Goal: Task Accomplishment & Management: Manage account settings

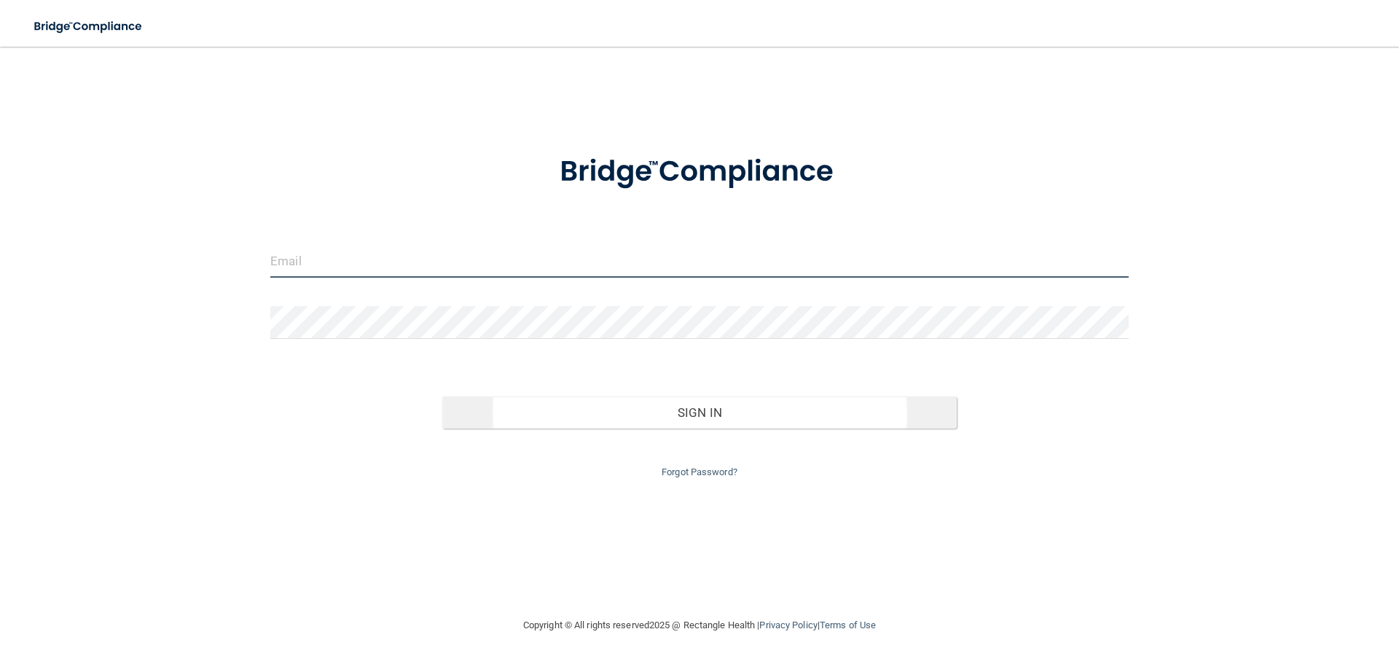
type input "[DOMAIN_NAME][EMAIL_ADDRESS][PERSON_NAME][DOMAIN_NAME]"
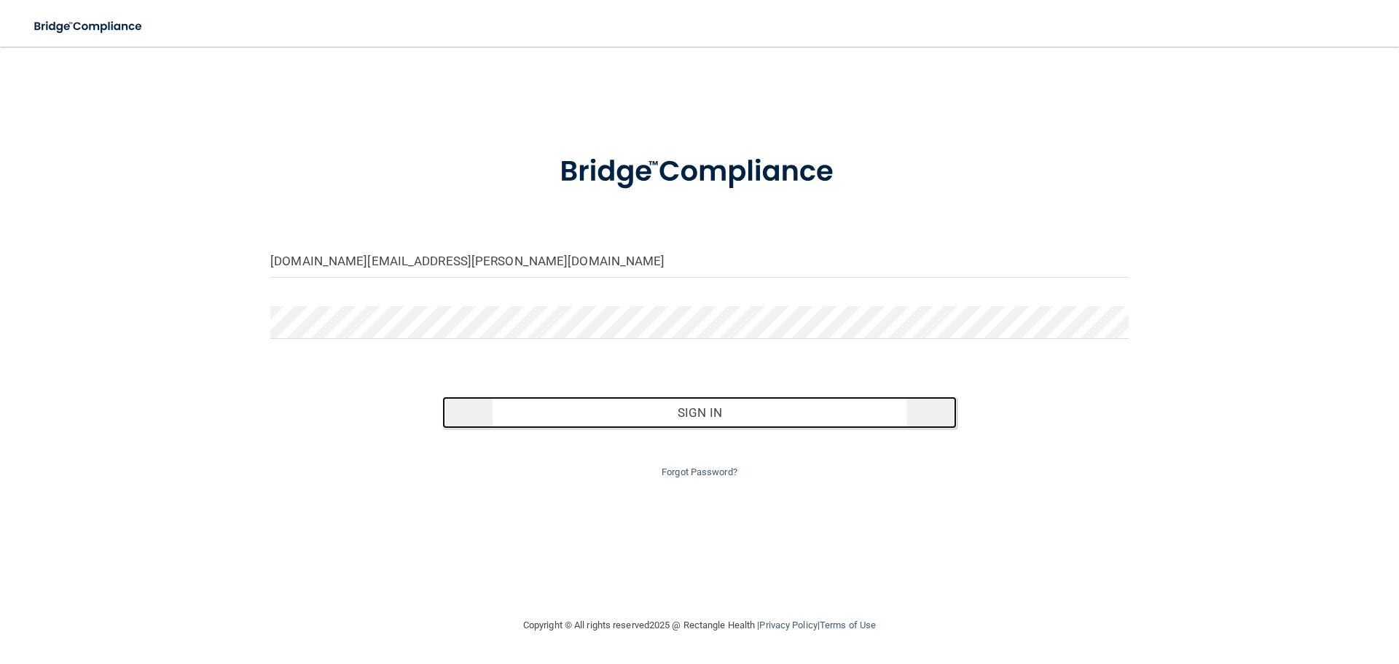
click at [731, 409] on button "Sign In" at bounding box center [699, 412] width 515 height 32
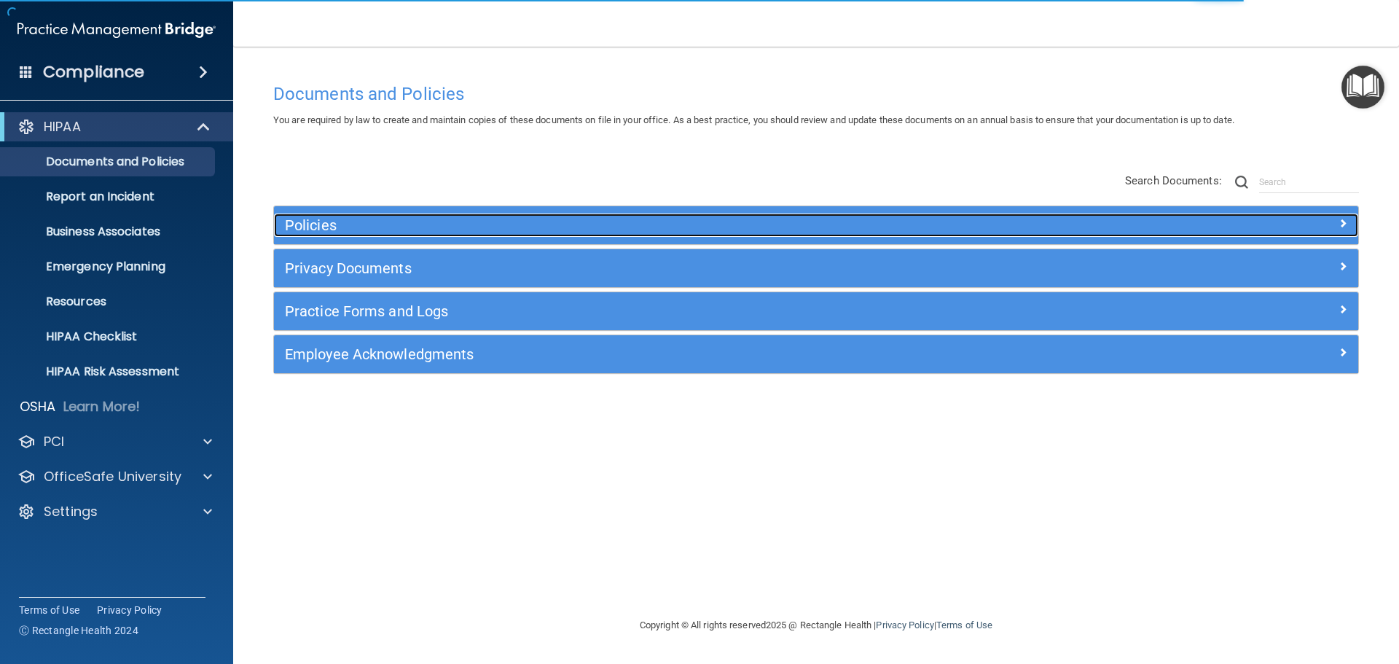
click at [453, 226] on h5 "Policies" at bounding box center [680, 225] width 791 height 16
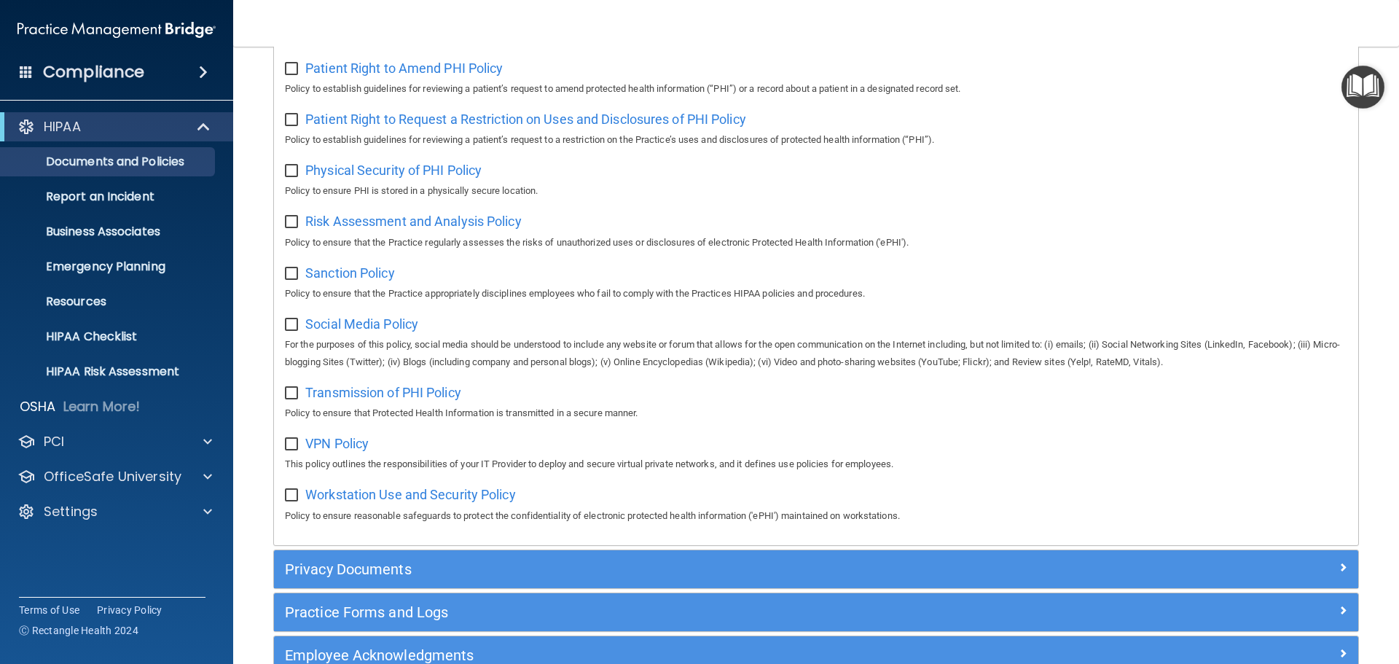
scroll to position [974, 0]
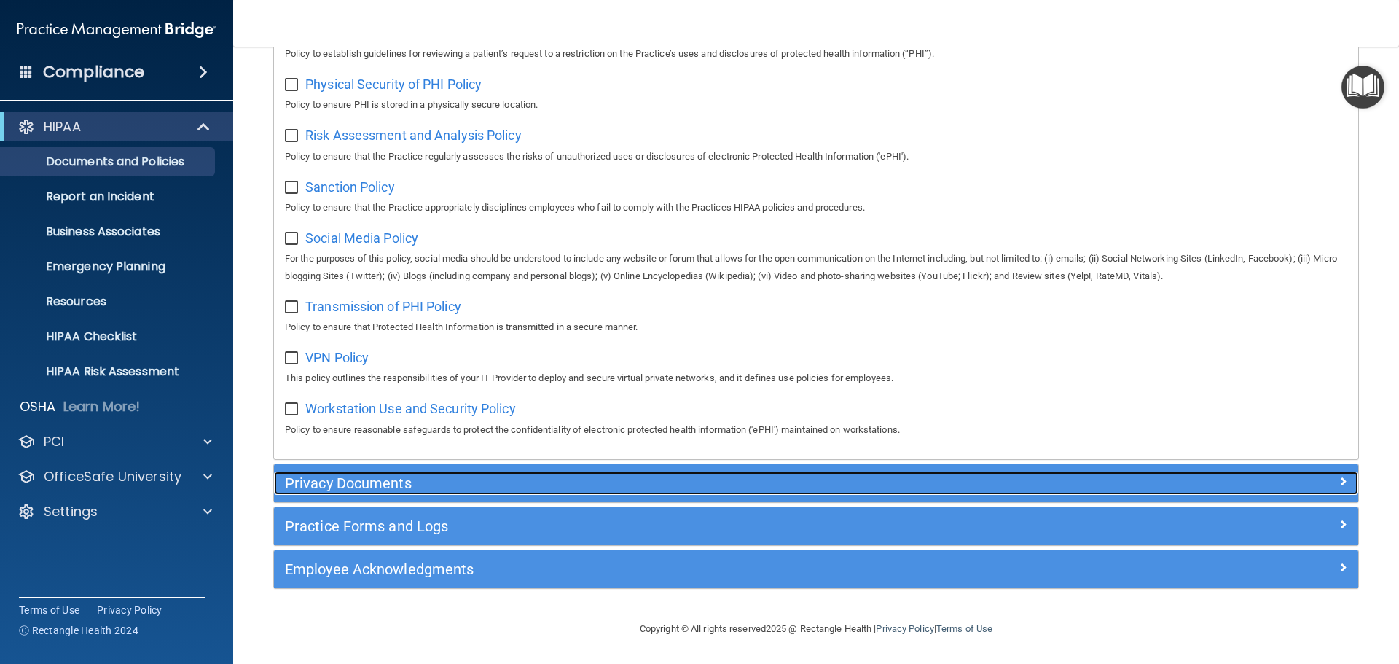
click at [413, 477] on h5 "Privacy Documents" at bounding box center [680, 483] width 791 height 16
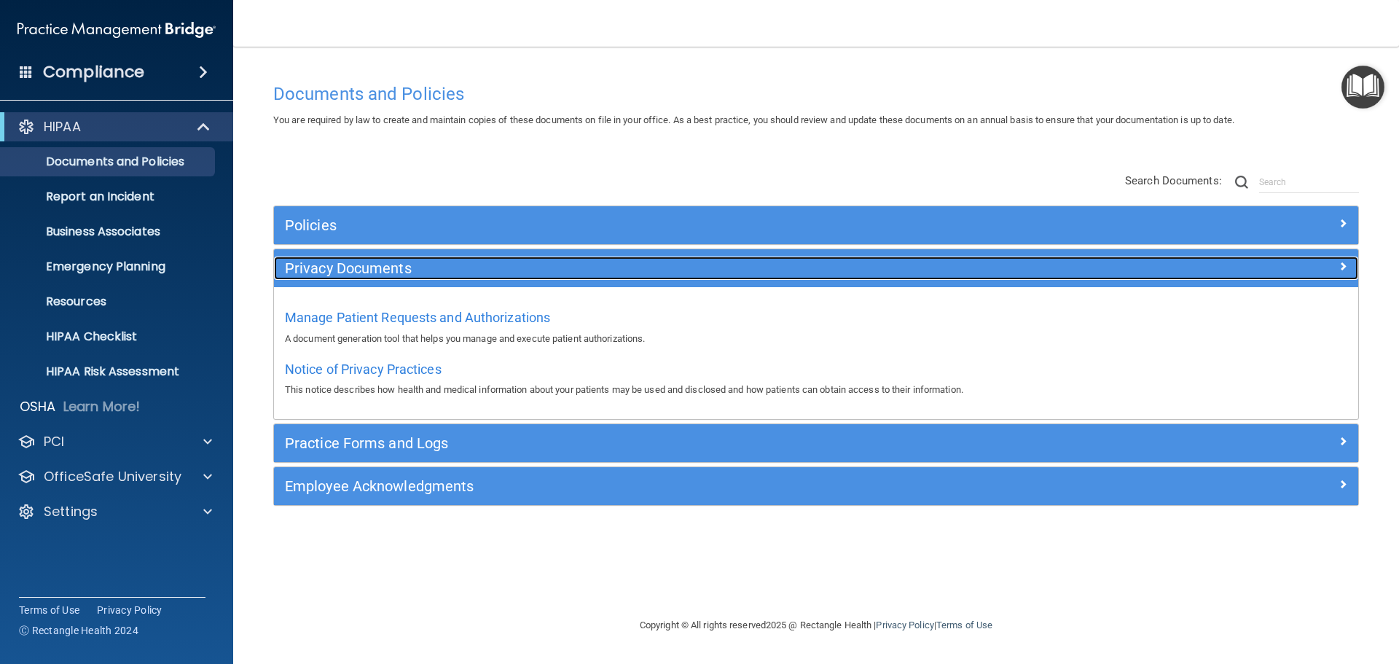
scroll to position [0, 0]
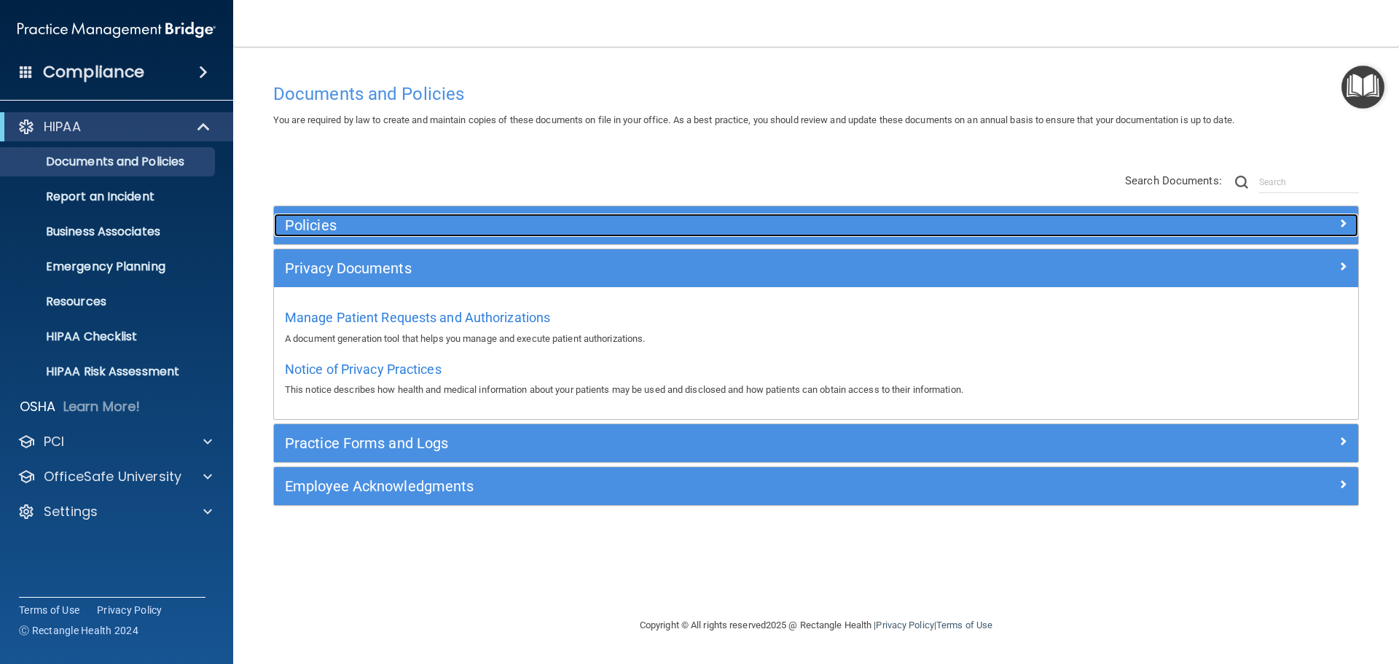
click at [516, 222] on h5 "Policies" at bounding box center [680, 225] width 791 height 16
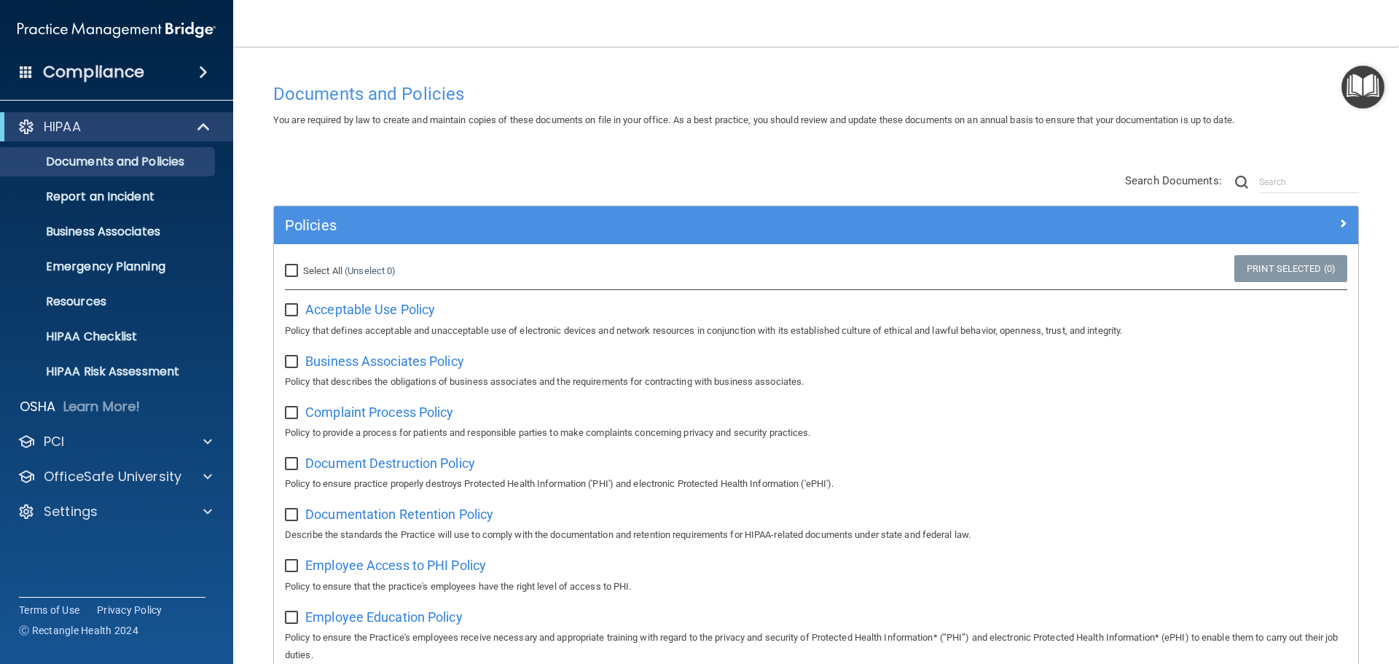
click at [290, 270] on input "Select All (Unselect 0) Unselect All" at bounding box center [293, 271] width 17 height 12
checkbox input "true"
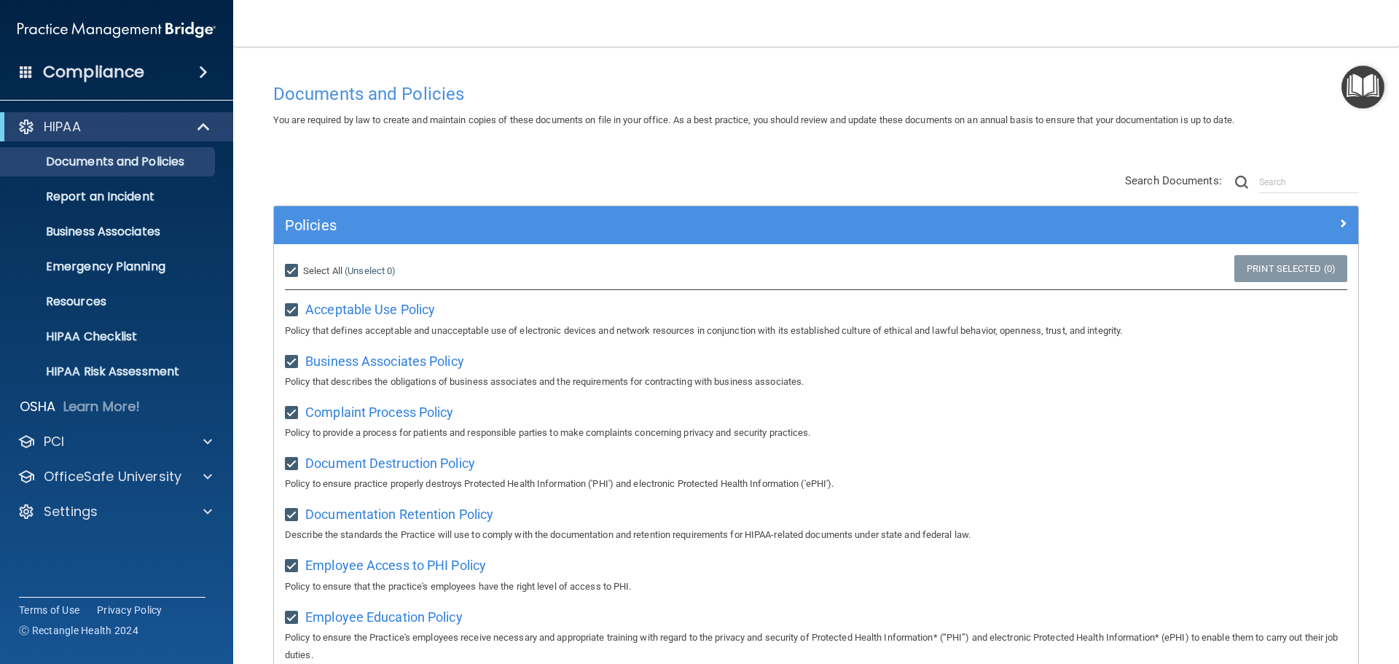
checkbox input "true"
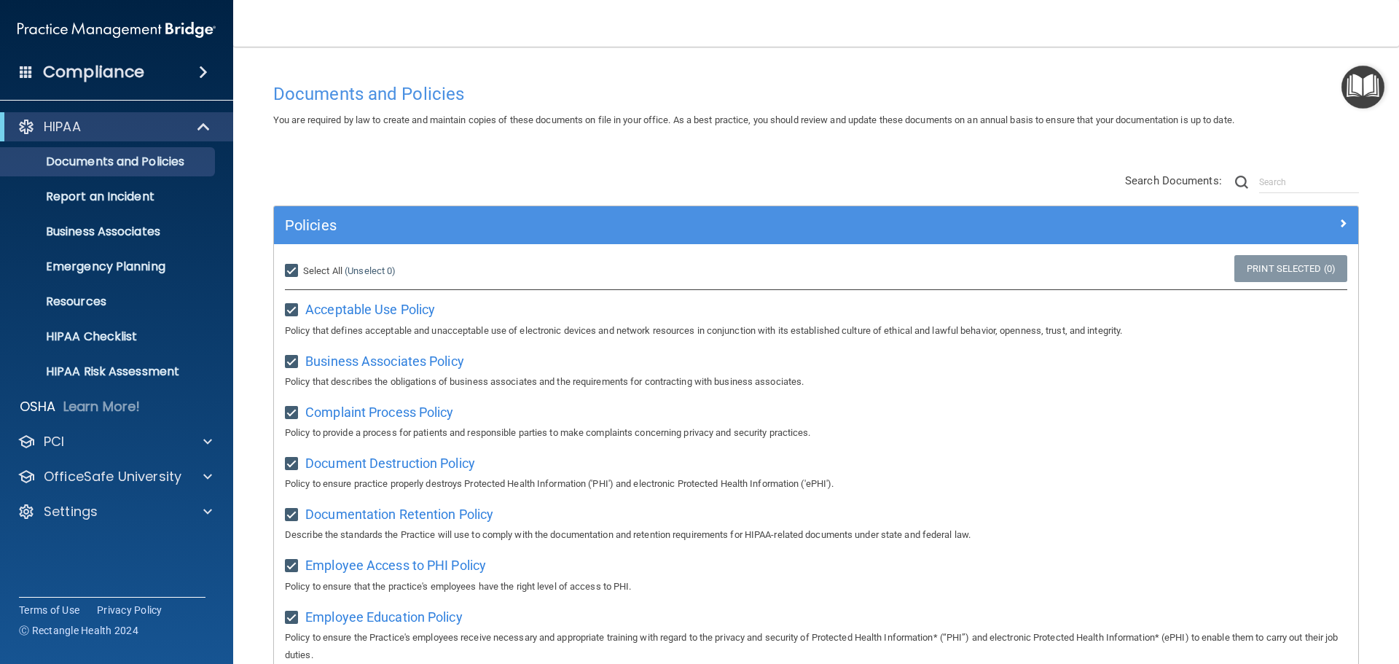
checkbox input "true"
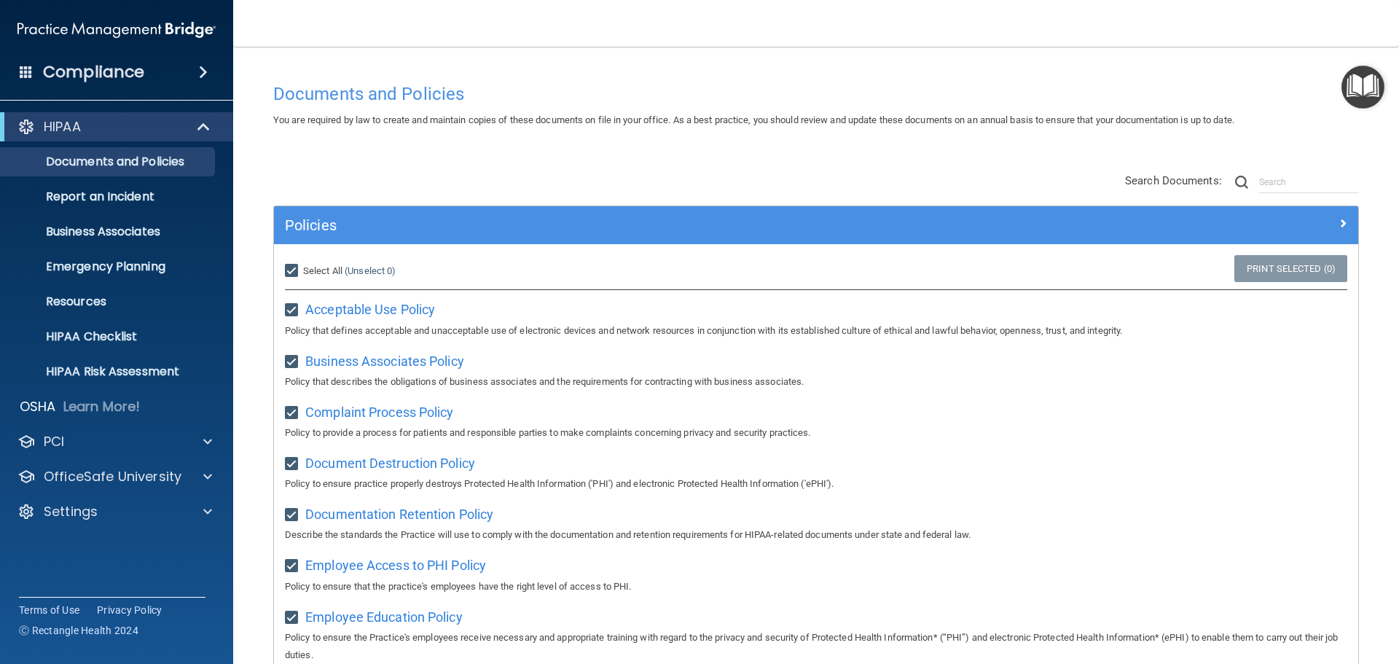
checkbox input "true"
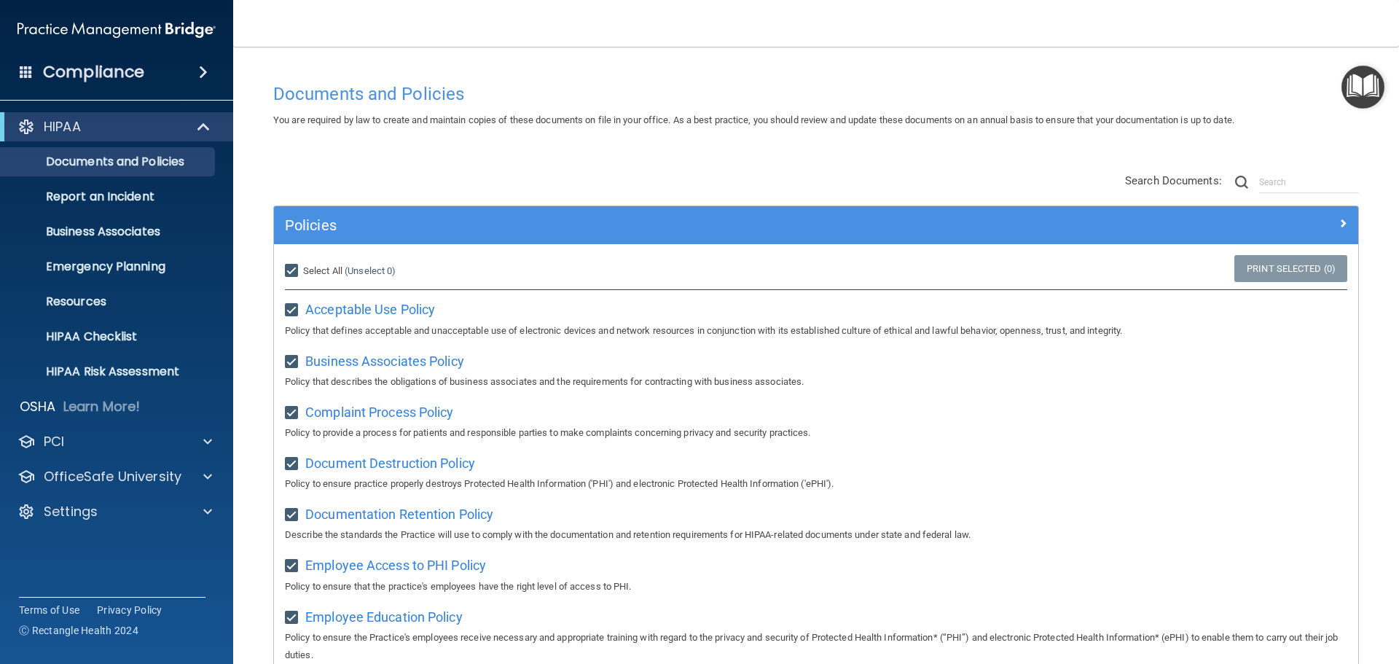
checkbox input "true"
click at [1259, 270] on link "Print Selected (21)" at bounding box center [1288, 268] width 118 height 27
click at [116, 74] on h4 "Compliance" at bounding box center [93, 72] width 101 height 20
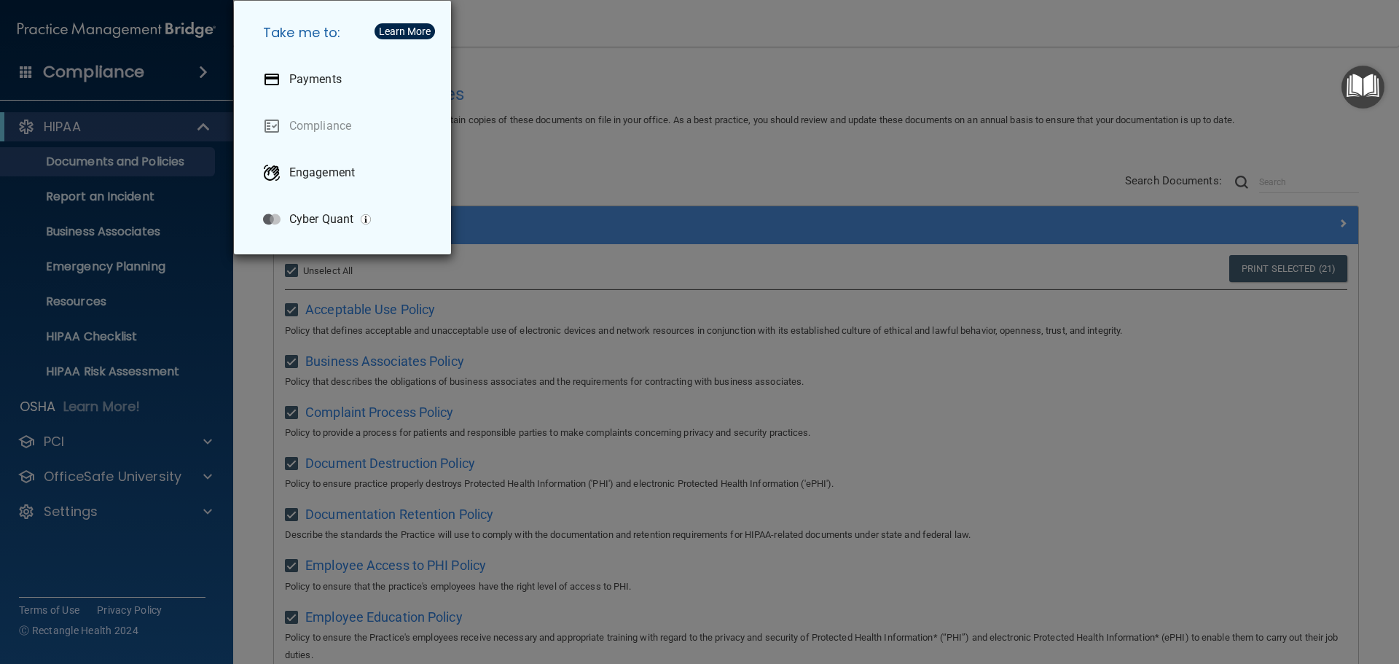
click at [173, 86] on div "Take me to: Payments Compliance Engagement Cyber Quant" at bounding box center [699, 332] width 1399 height 664
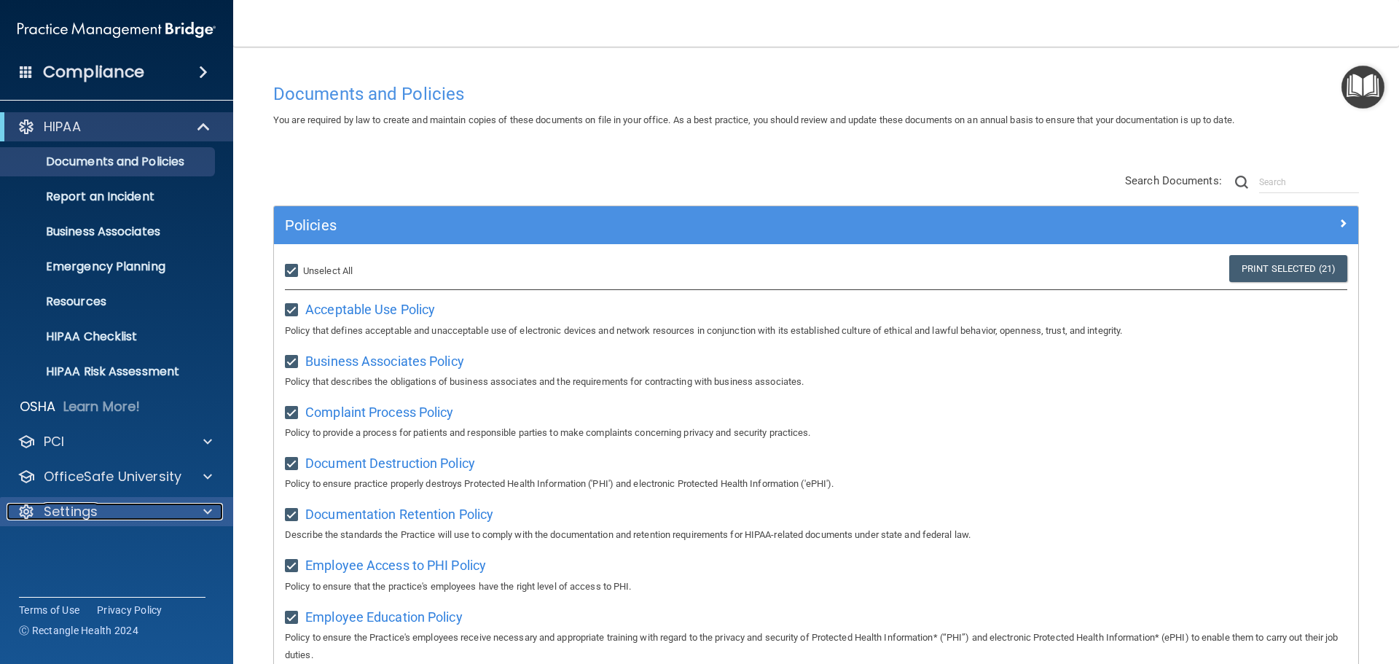
click at [197, 517] on div at bounding box center [205, 511] width 36 height 17
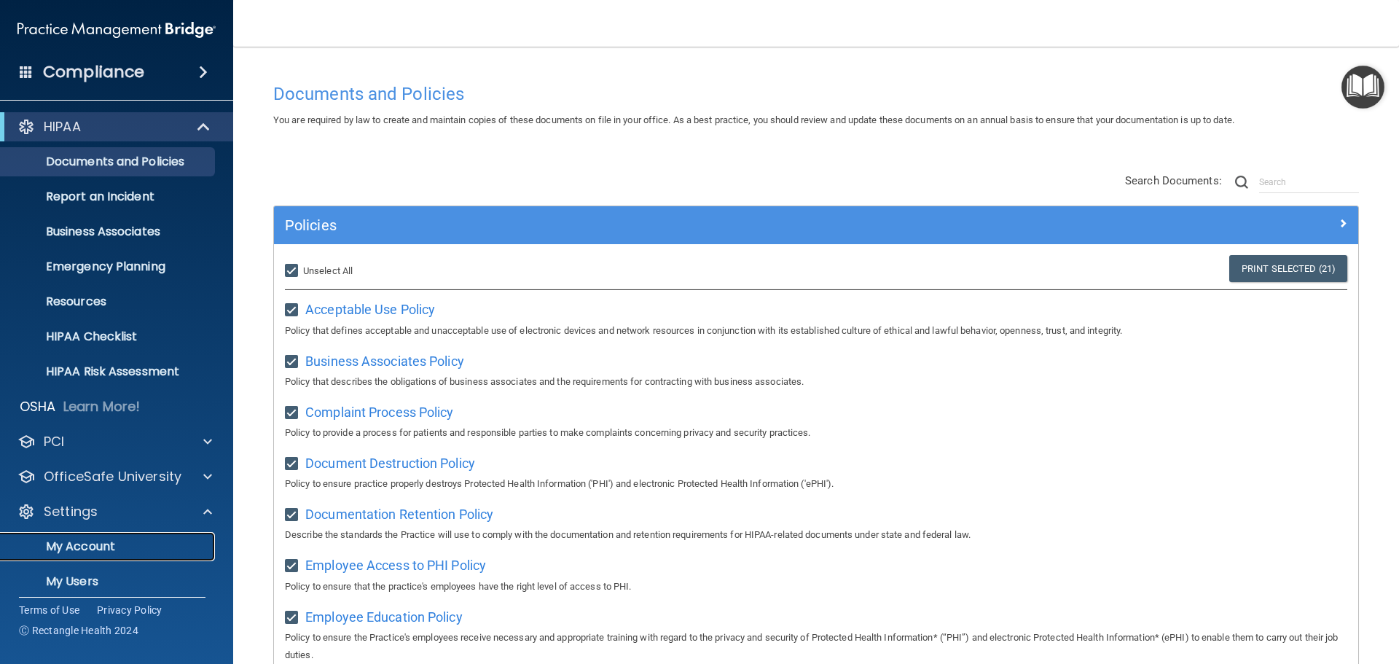
click at [79, 550] on p "My Account" at bounding box center [108, 546] width 199 height 15
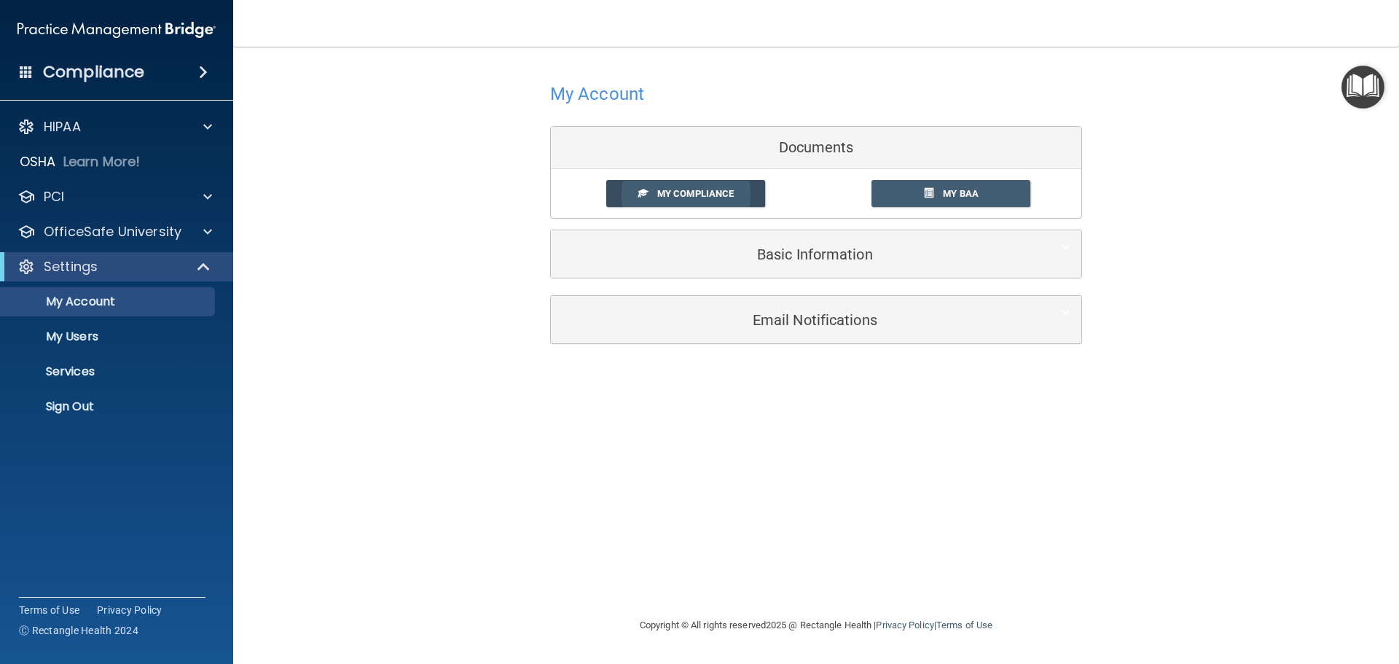
click at [720, 194] on span "My Compliance" at bounding box center [695, 193] width 76 height 11
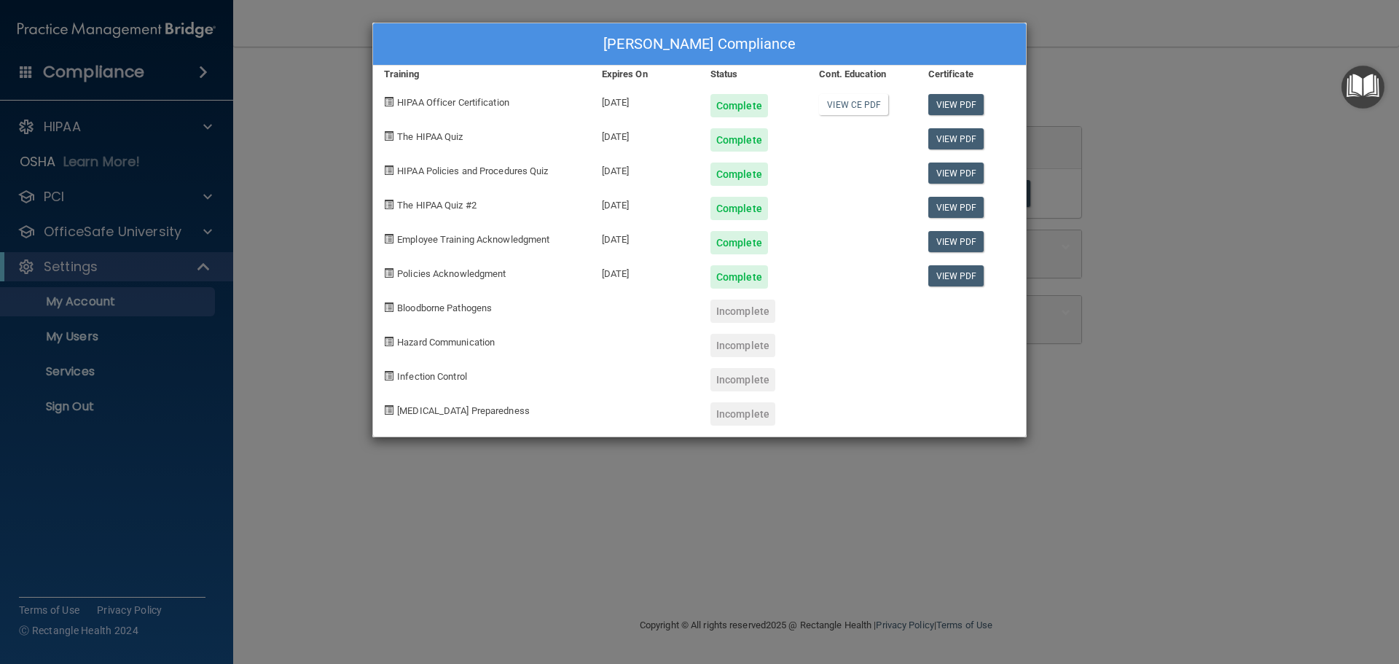
click at [616, 487] on div "[PERSON_NAME] Compliance Training Expires On Status Cont. Education Certificate…" at bounding box center [699, 332] width 1399 height 664
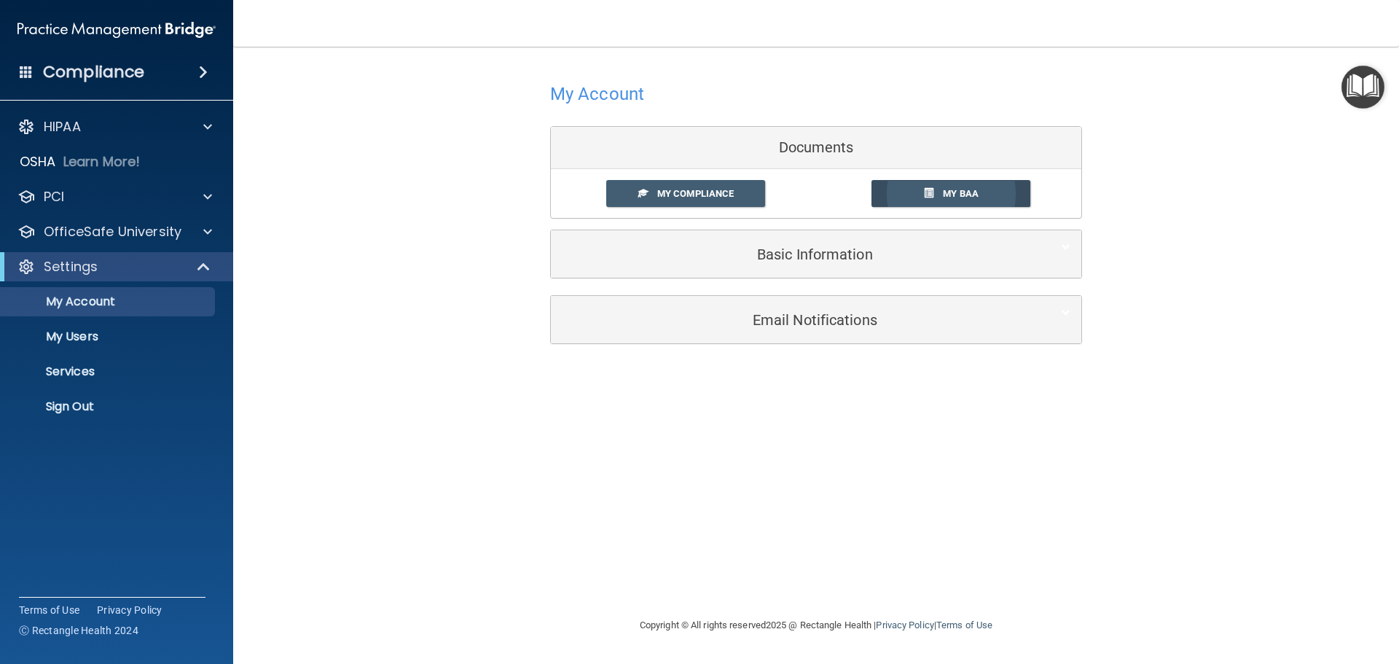
click at [924, 199] on link "My BAA" at bounding box center [951, 193] width 160 height 27
click at [79, 335] on p "My Users" at bounding box center [108, 336] width 199 height 15
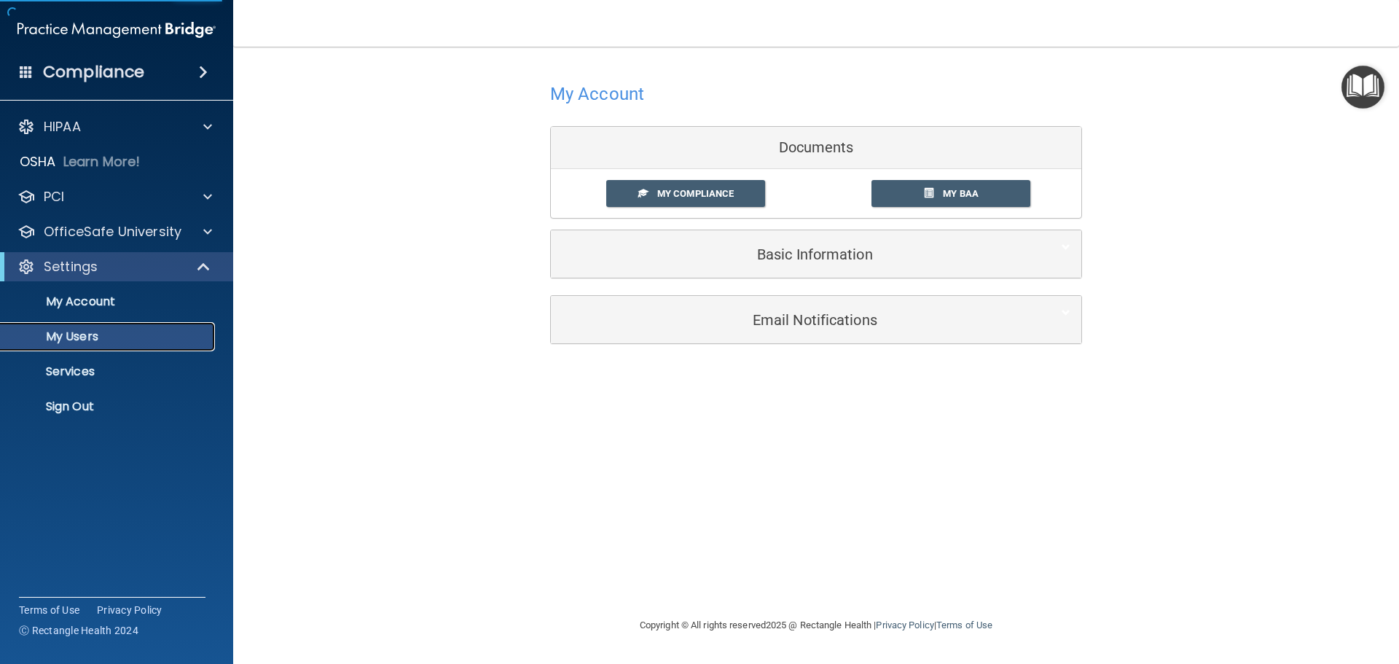
select select "20"
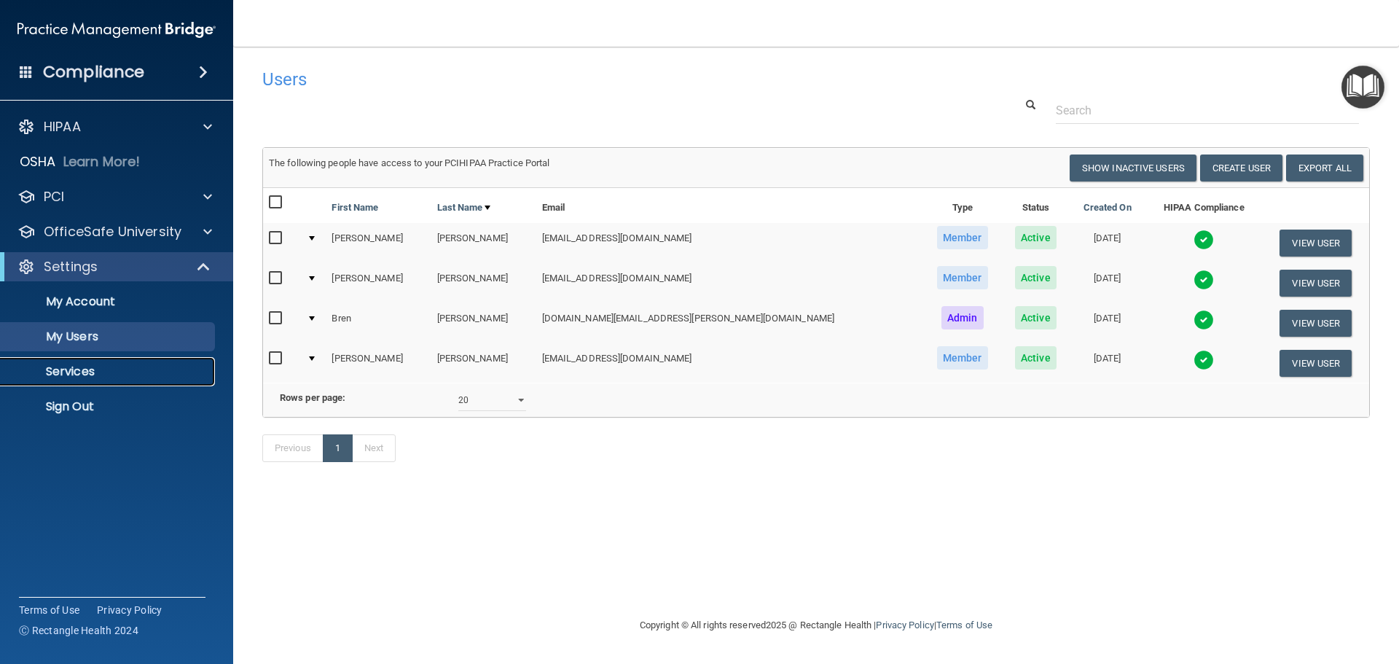
click at [62, 375] on p "Services" at bounding box center [108, 371] width 199 height 15
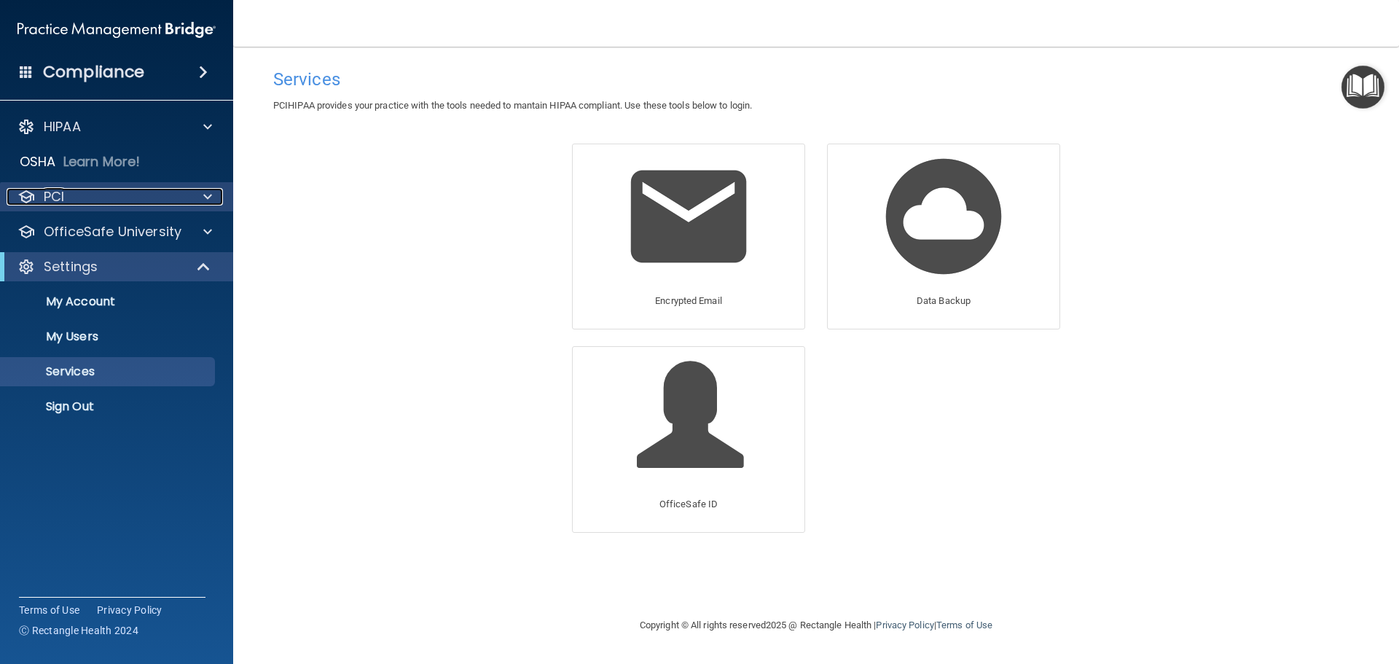
click at [197, 198] on div at bounding box center [205, 196] width 36 height 17
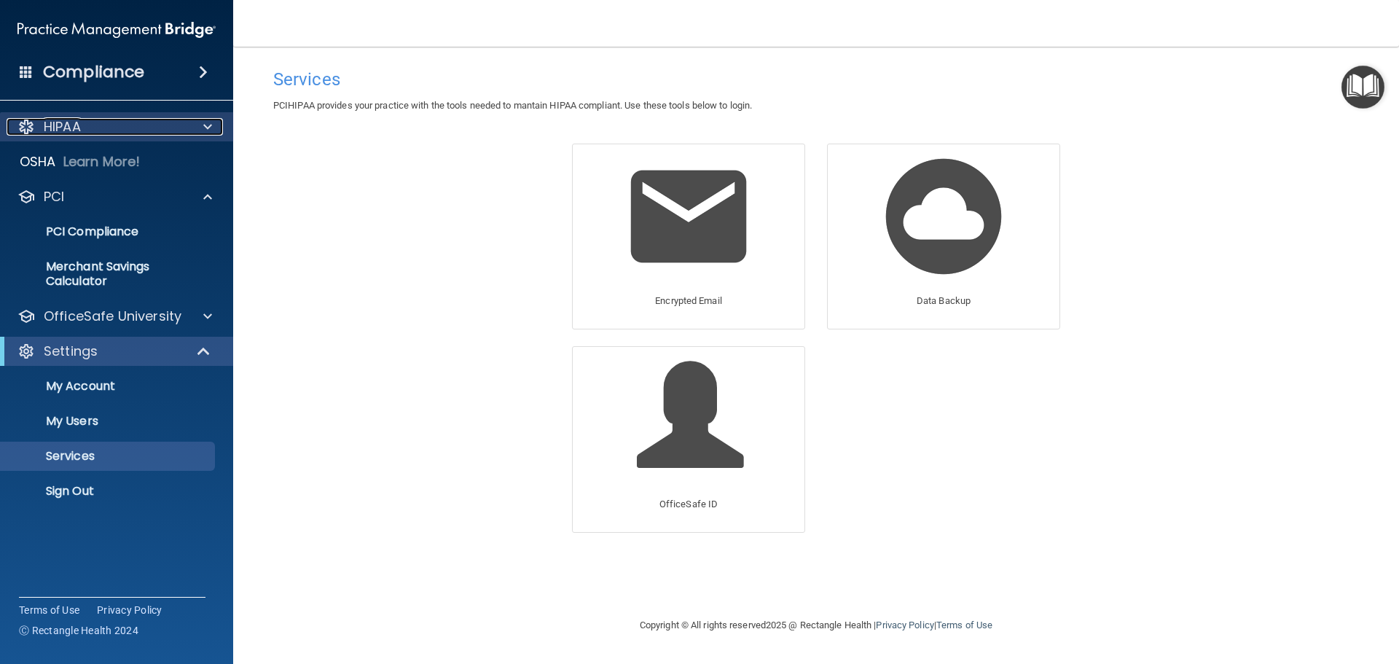
click at [202, 128] on div at bounding box center [205, 126] width 36 height 17
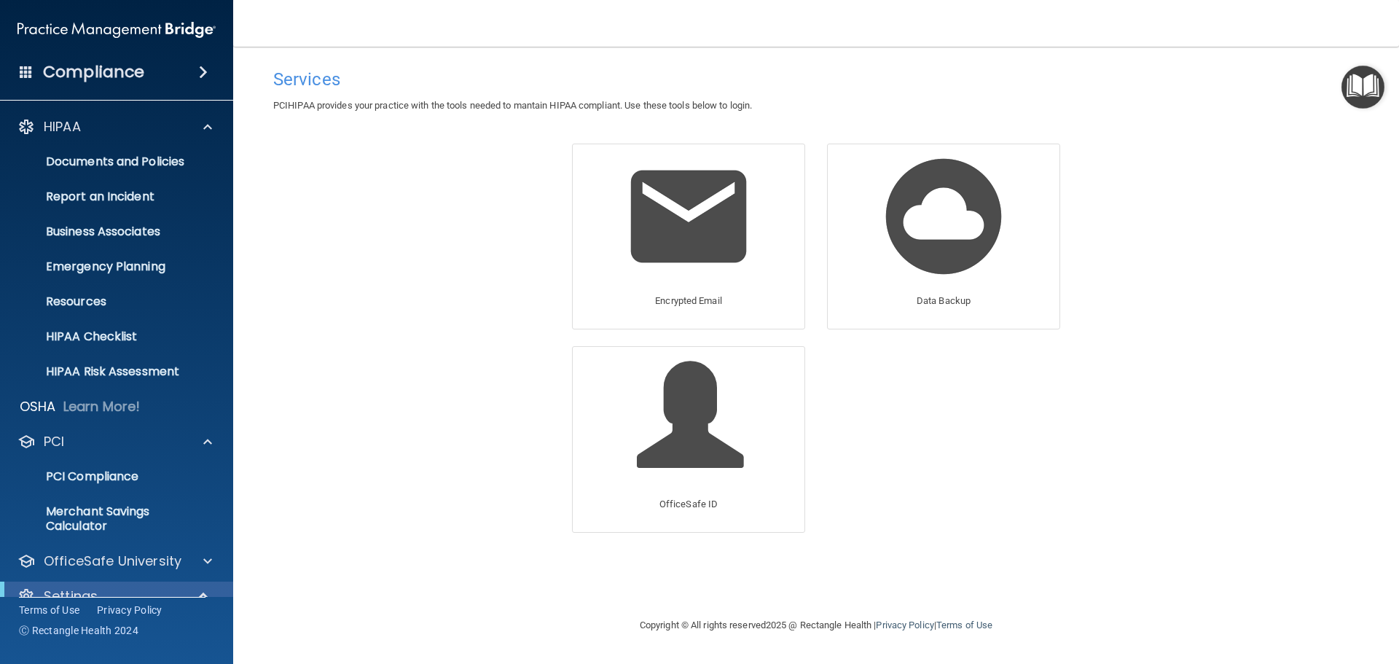
click at [82, 71] on h4 "Compliance" at bounding box center [93, 72] width 101 height 20
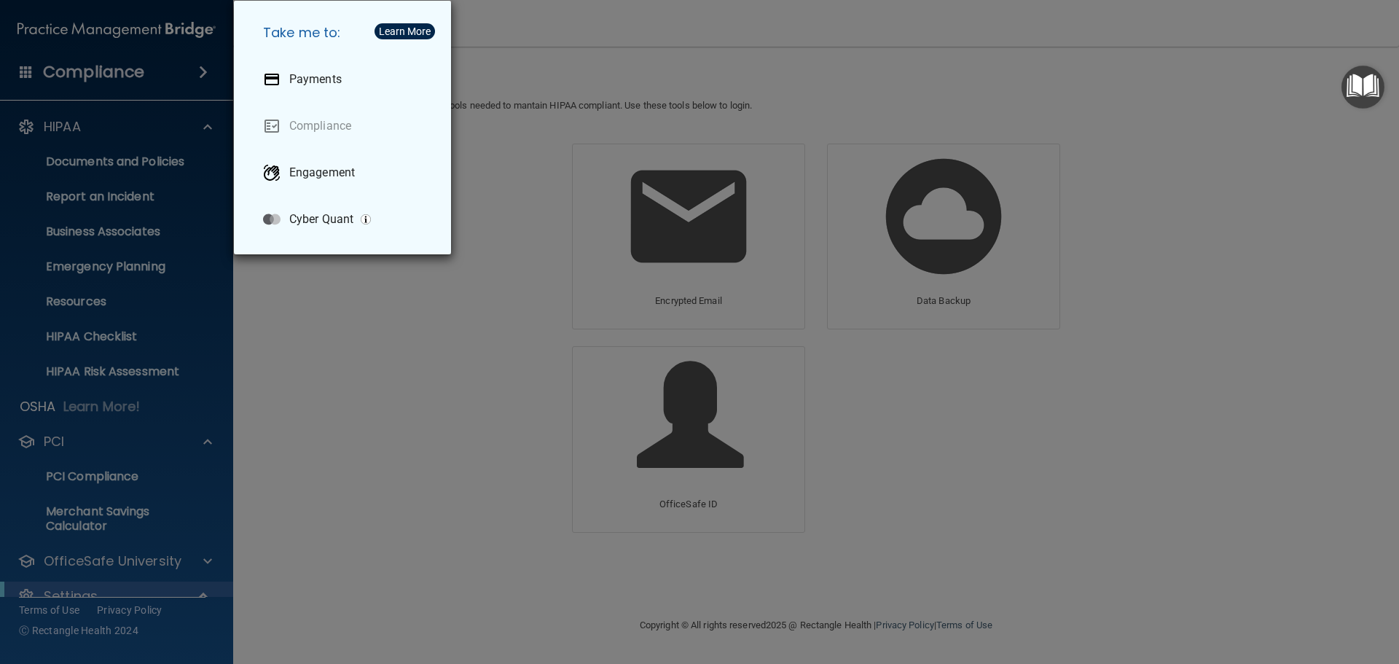
click at [318, 443] on div "Take me to: Payments Compliance Engagement Cyber Quant" at bounding box center [699, 332] width 1399 height 664
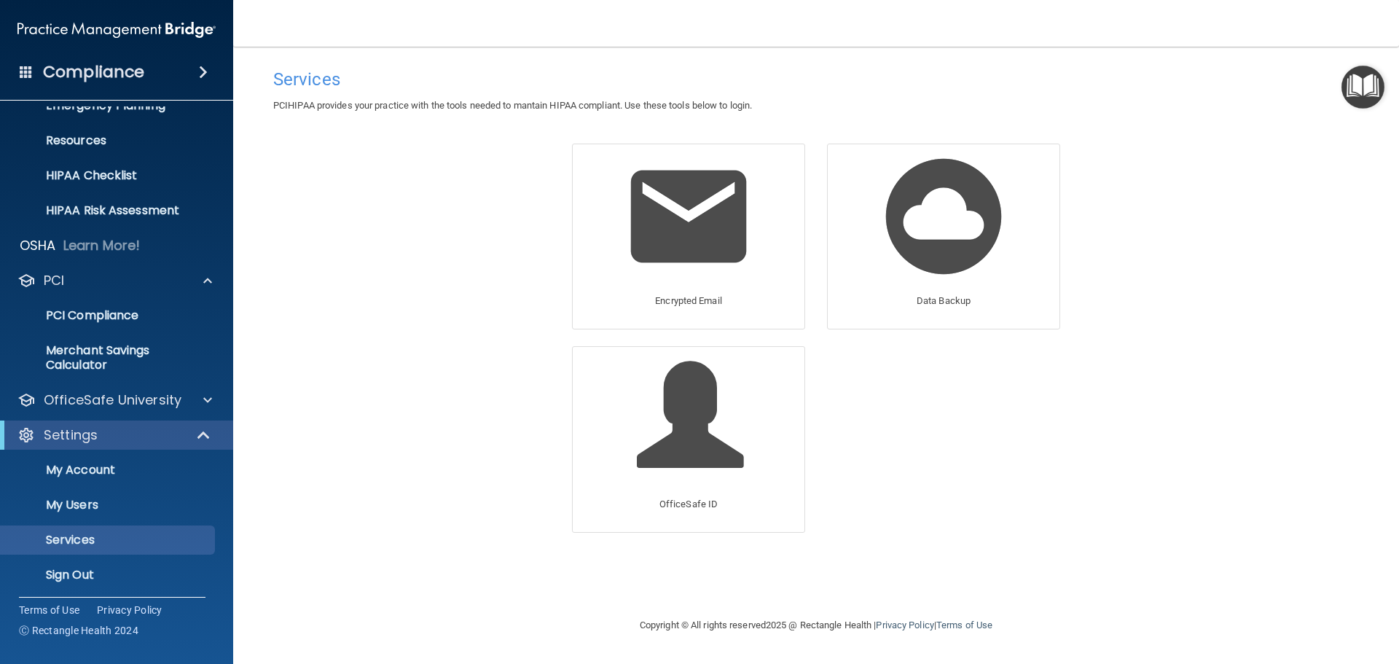
scroll to position [165, 0]
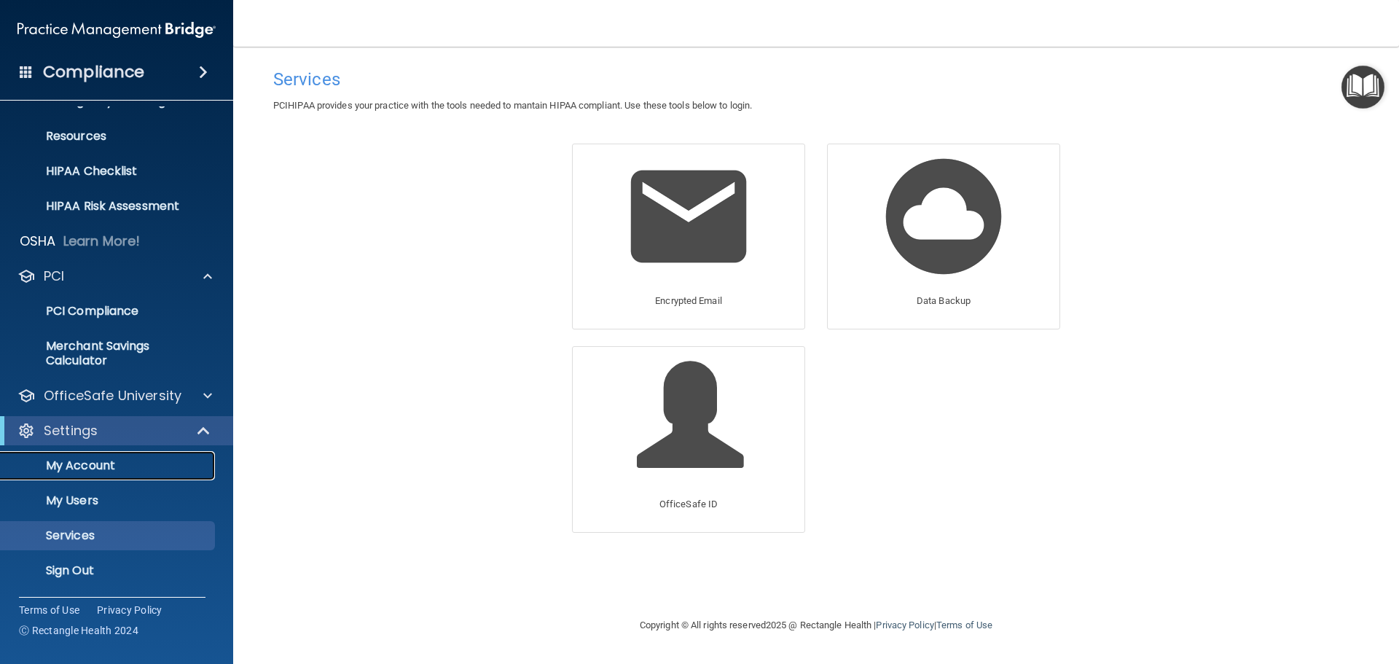
click at [84, 463] on p "My Account" at bounding box center [108, 465] width 199 height 15
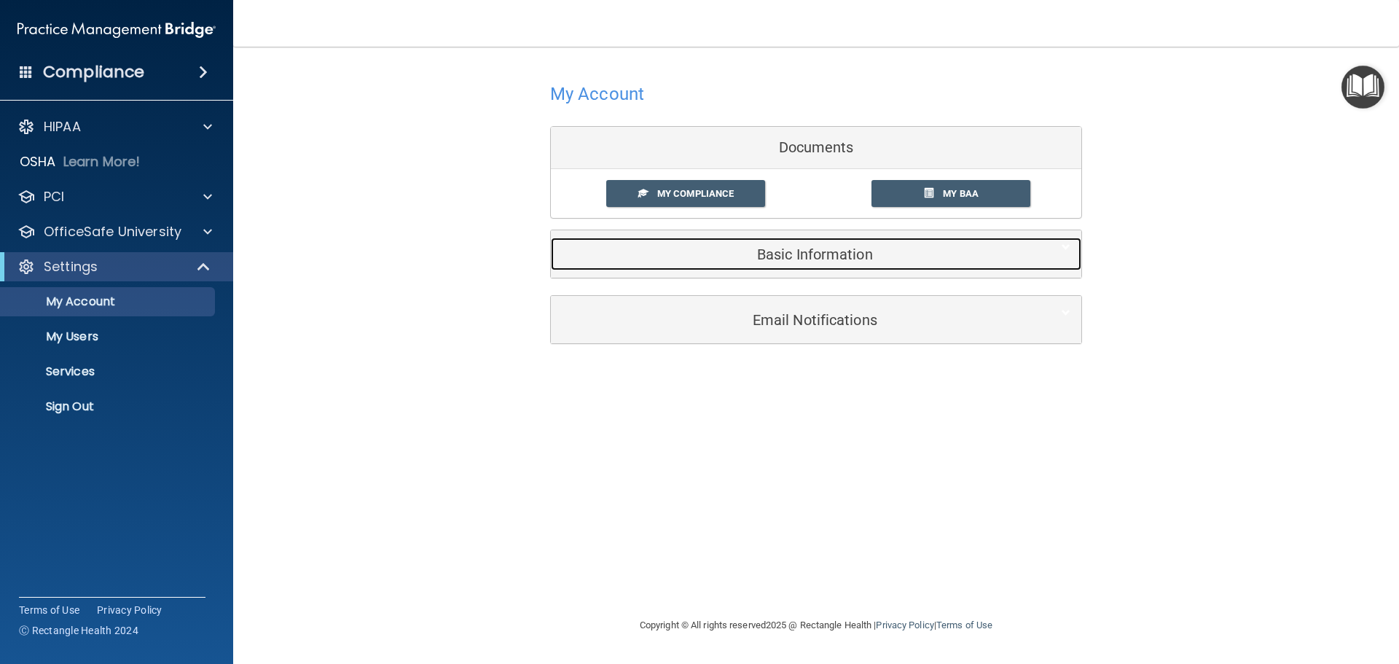
click at [821, 264] on div "Basic Information" at bounding box center [794, 253] width 486 height 33
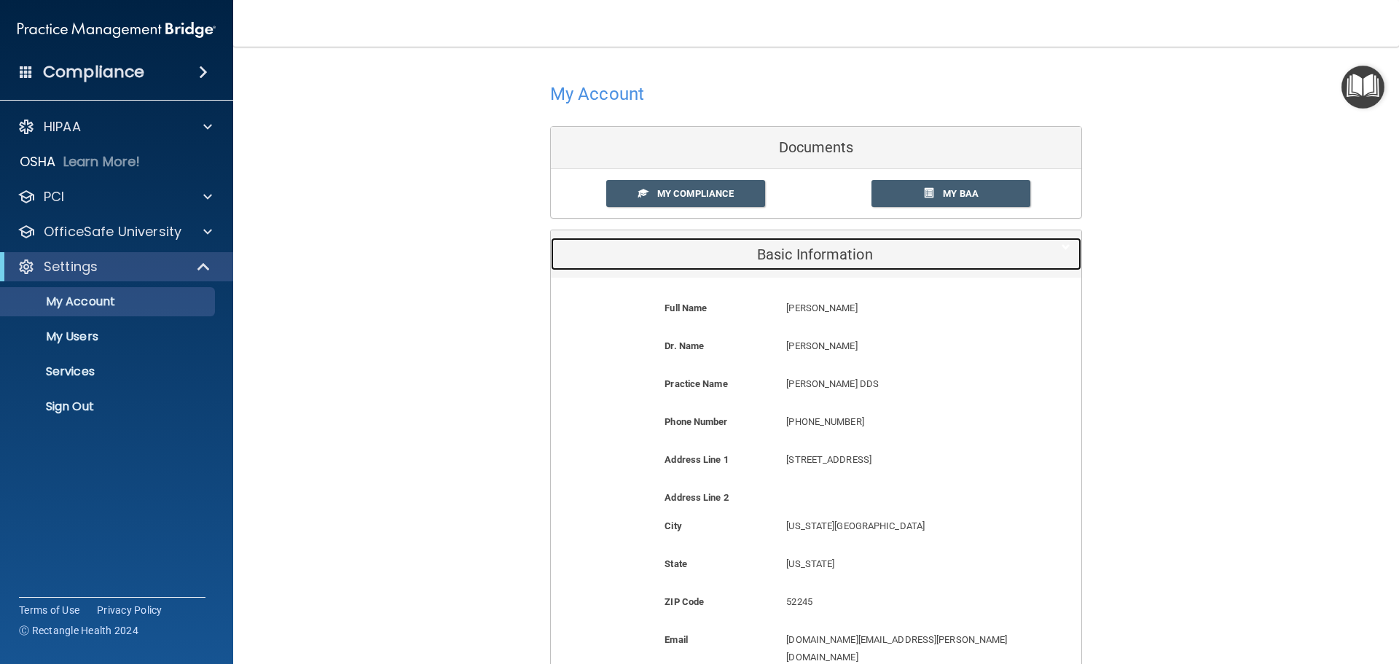
scroll to position [73, 0]
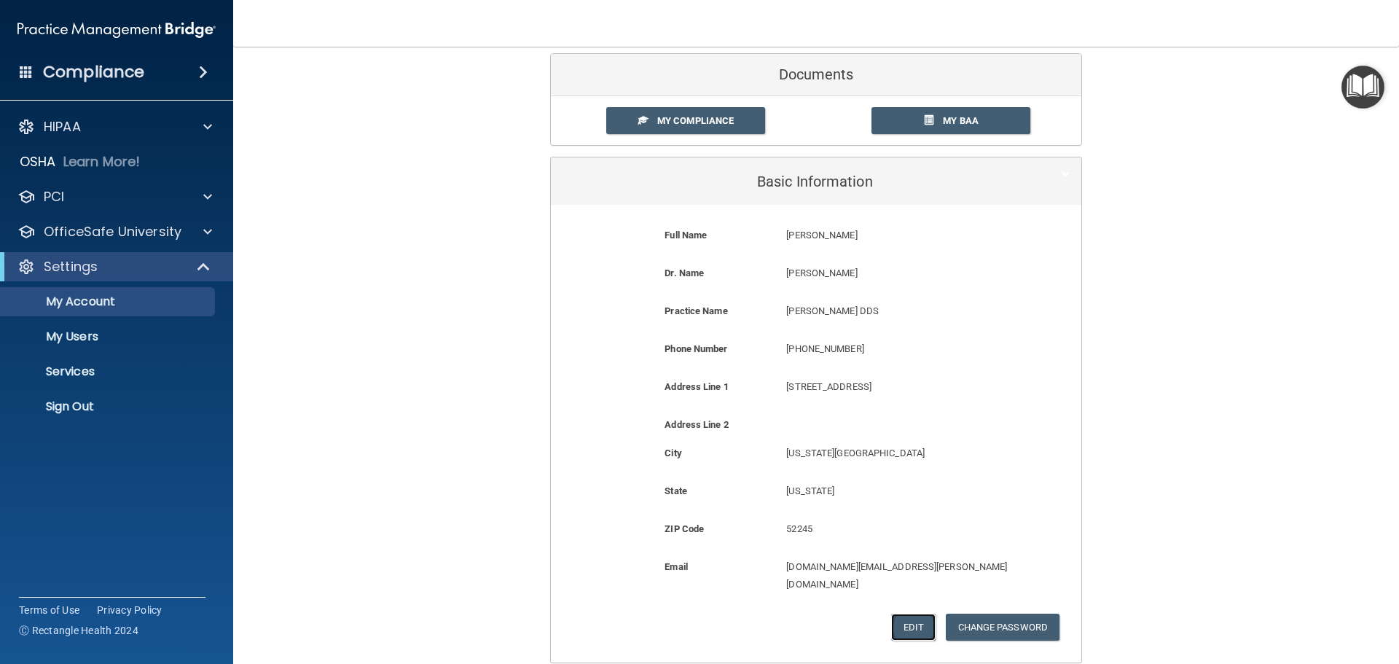
click at [910, 613] on button "Edit" at bounding box center [913, 626] width 44 height 27
select select "15"
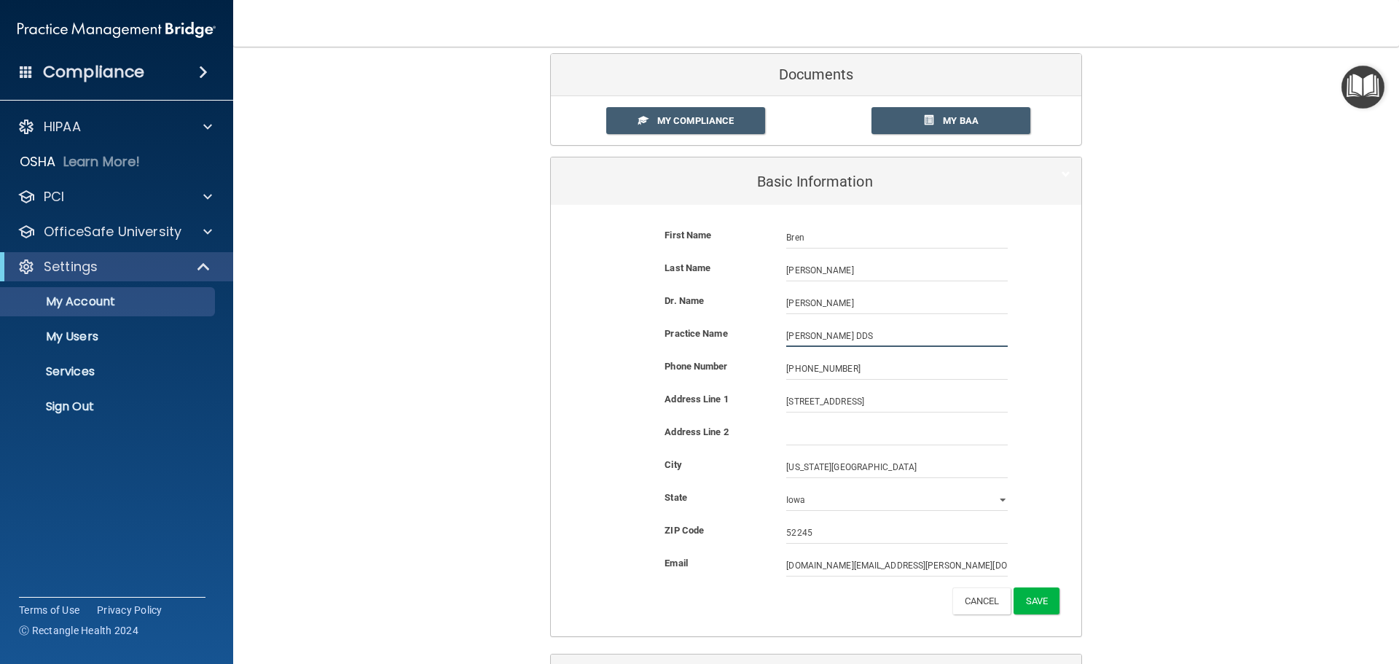
drag, startPoint x: 875, startPoint y: 340, endPoint x: 766, endPoint y: 329, distance: 109.1
click at [768, 331] on div "Practice Name [PERSON_NAME] DDS [PERSON_NAME] DDS" at bounding box center [816, 336] width 508 height 22
type input "North Dodge Dental"
type input "[STREET_ADDRESS]"
click at [1020, 607] on button "Save" at bounding box center [1036, 600] width 46 height 27
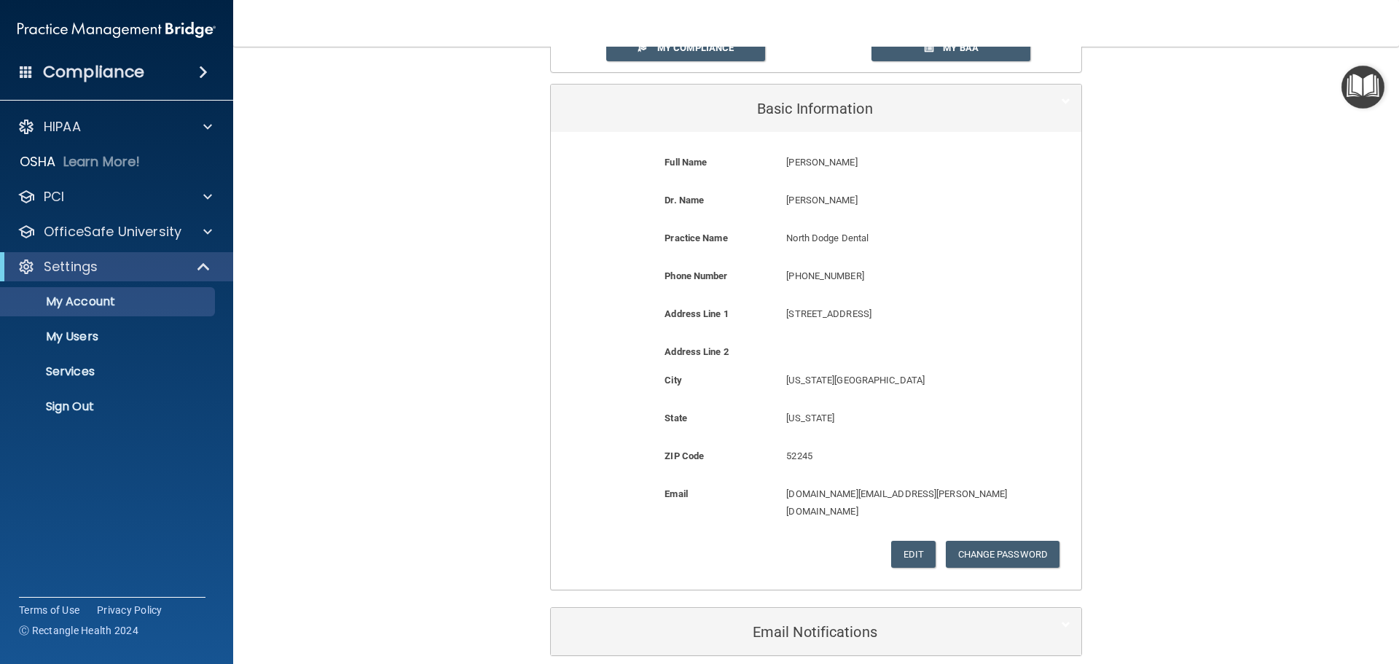
scroll to position [195, 0]
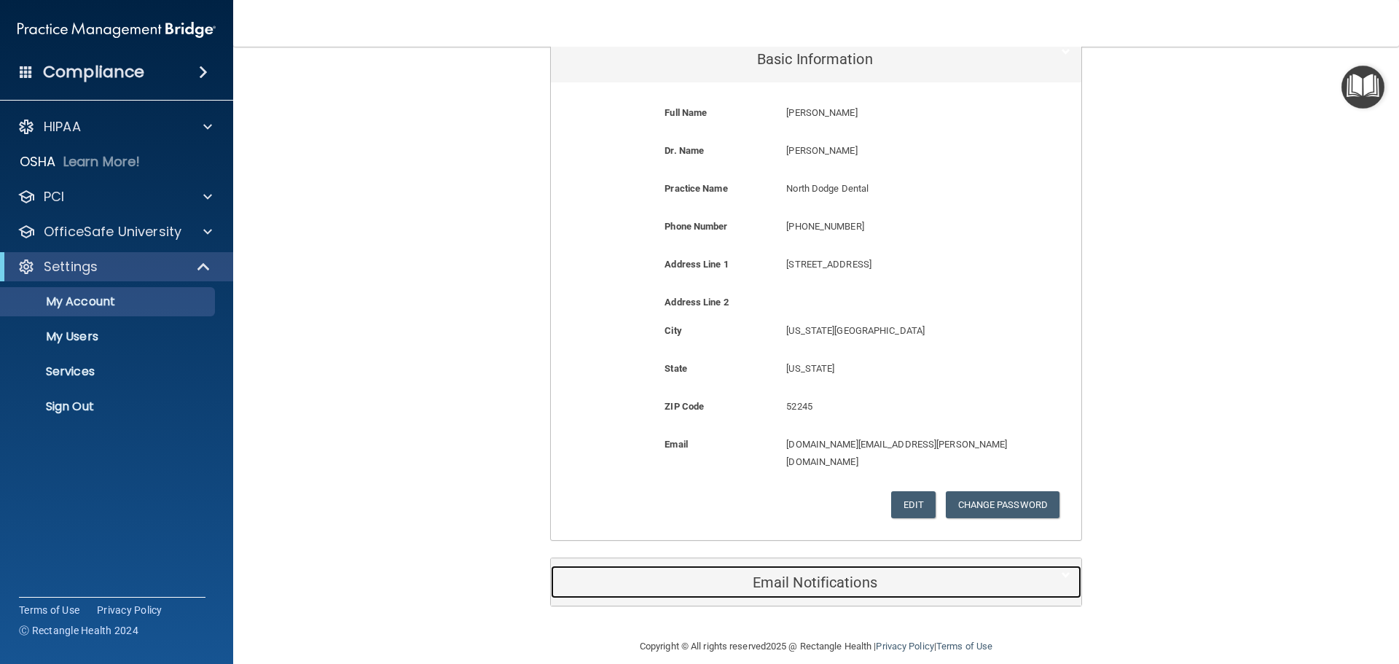
click at [822, 574] on h5 "Email Notifications" at bounding box center [794, 582] width 464 height 16
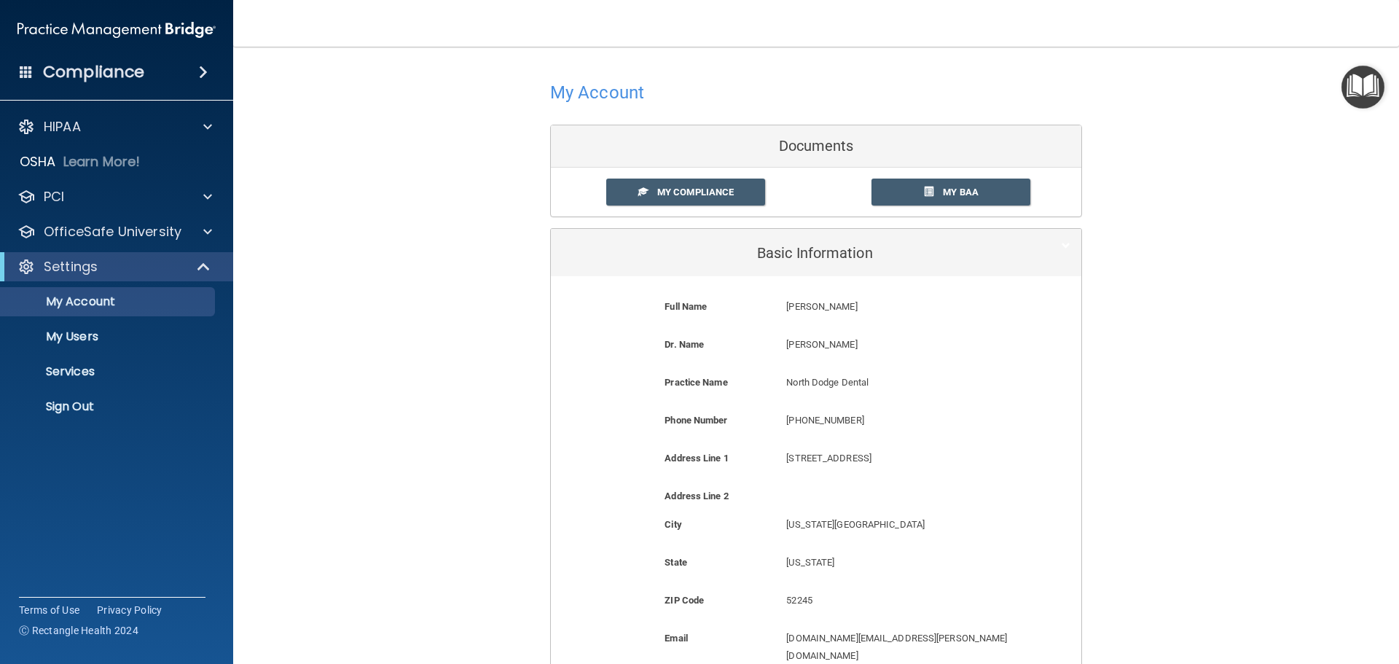
scroll to position [0, 0]
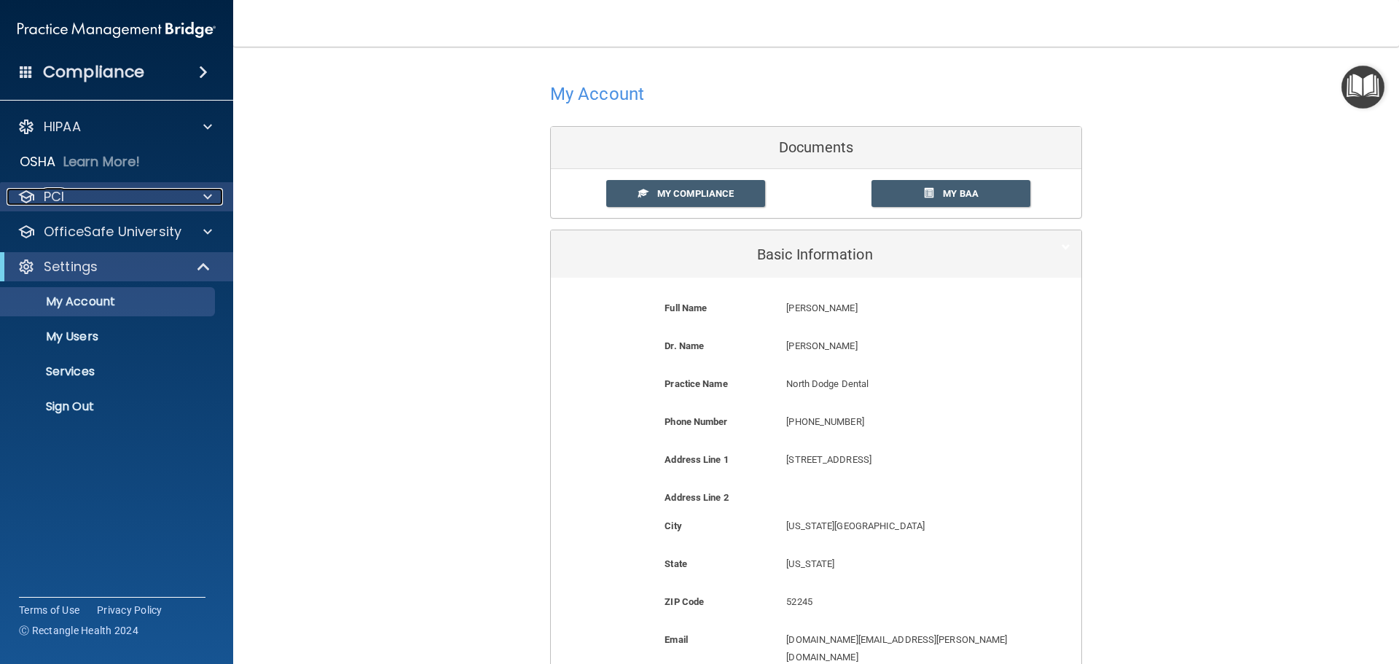
click at [117, 197] on div "PCI" at bounding box center [97, 196] width 181 height 17
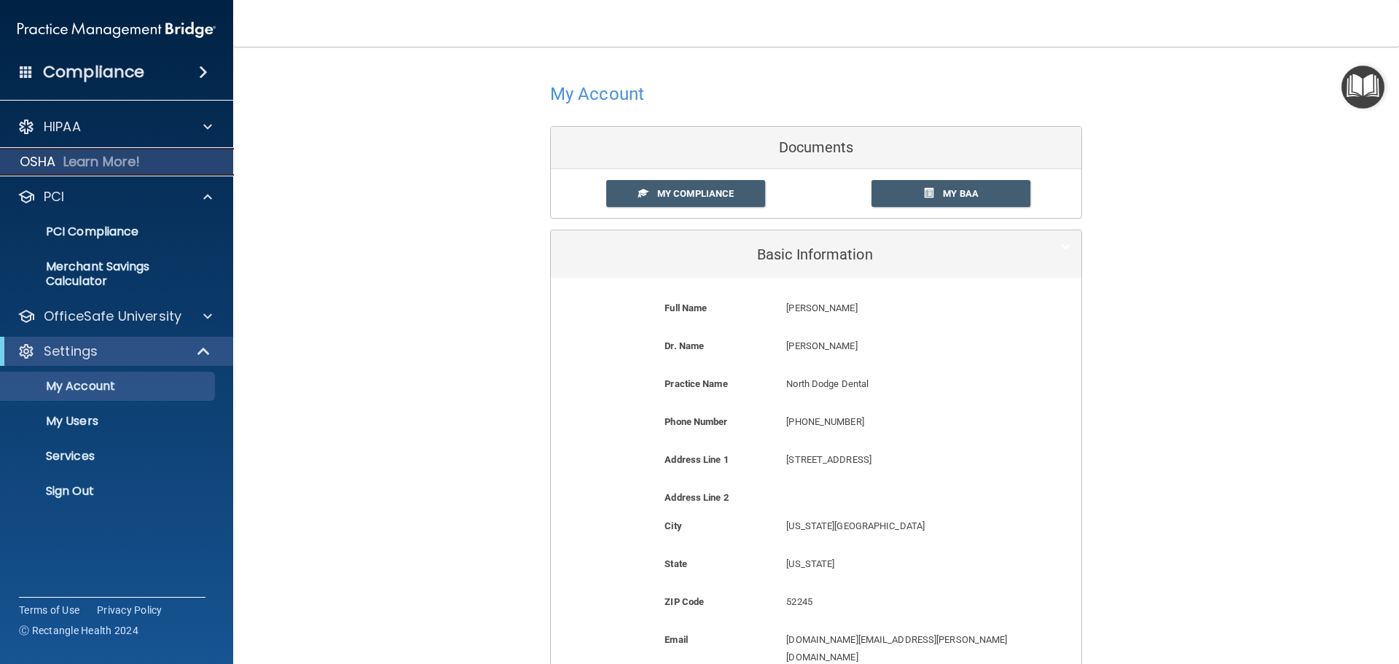
click at [87, 157] on p "Learn More!" at bounding box center [101, 161] width 77 height 17
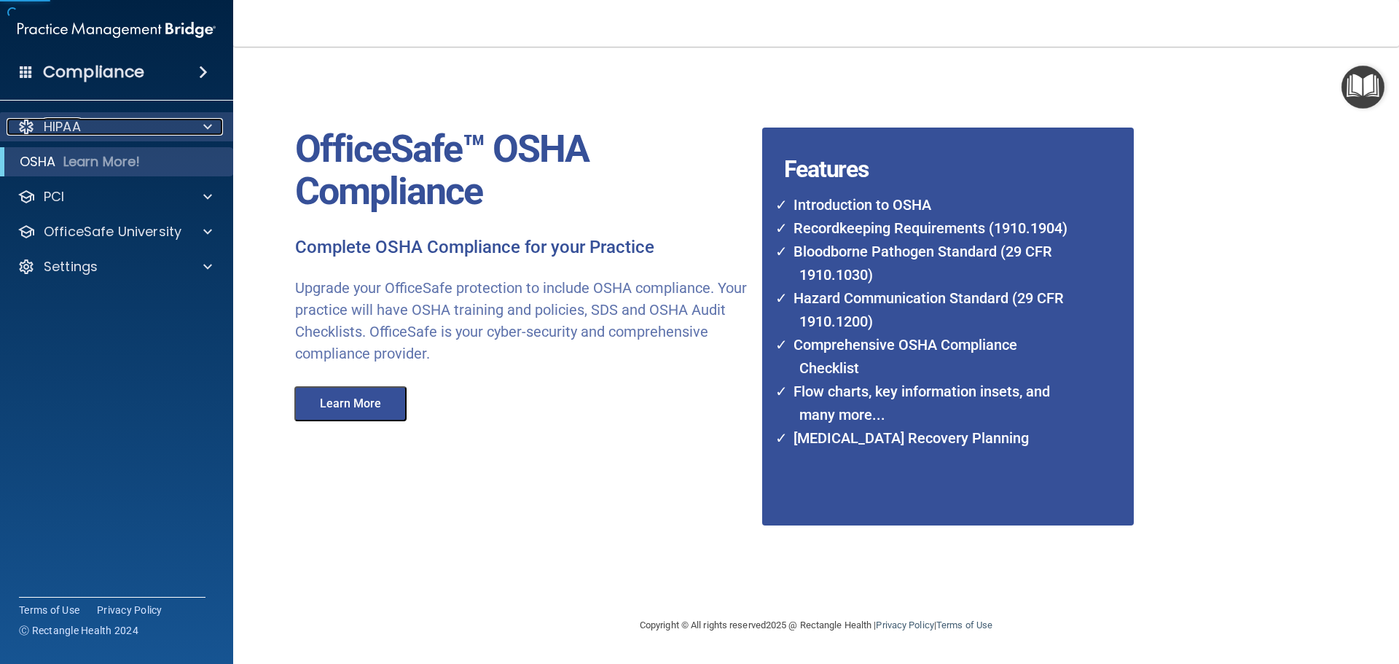
click at [103, 127] on div "HIPAA" at bounding box center [97, 126] width 181 height 17
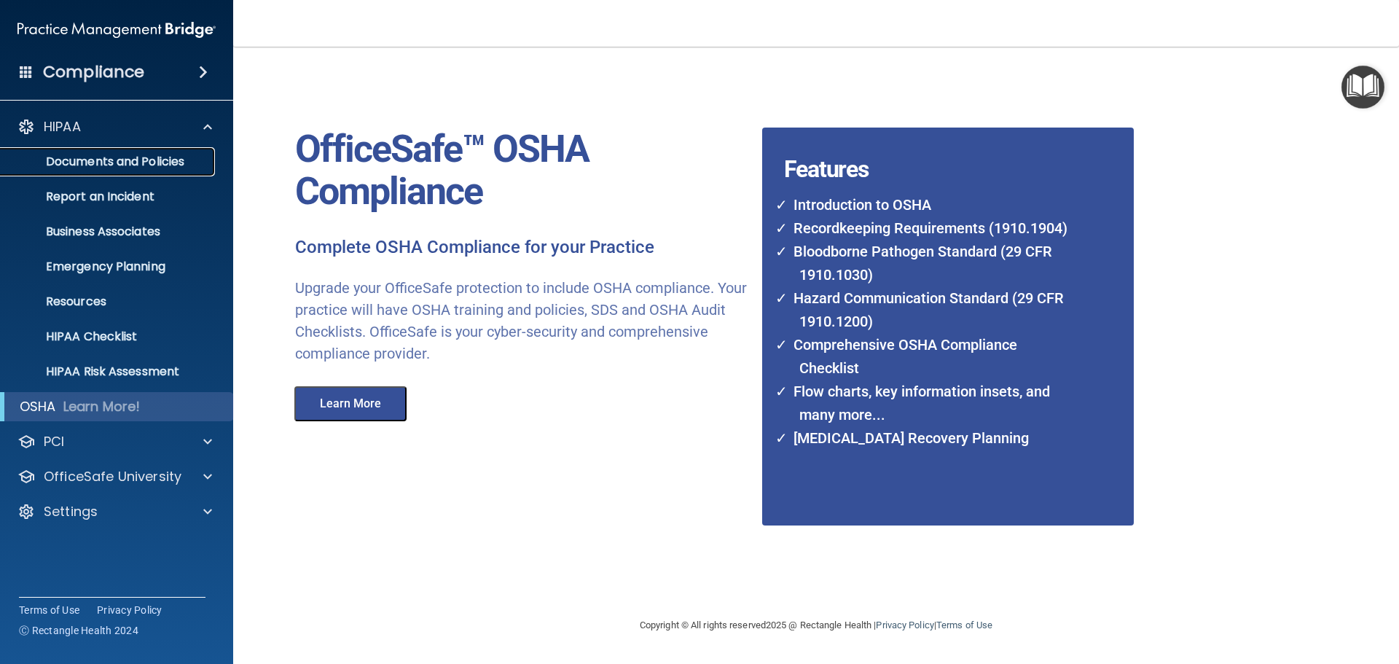
click at [117, 163] on p "Documents and Policies" at bounding box center [108, 161] width 199 height 15
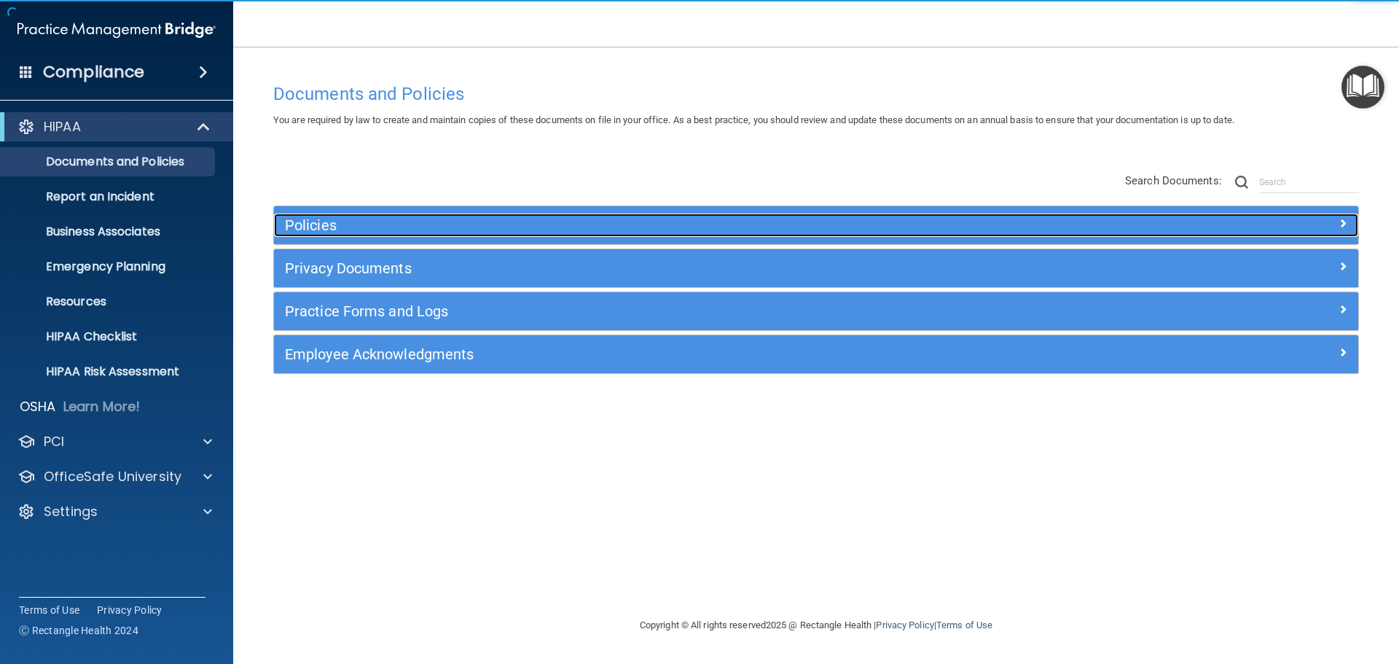
click at [440, 231] on h5 "Policies" at bounding box center [680, 225] width 791 height 16
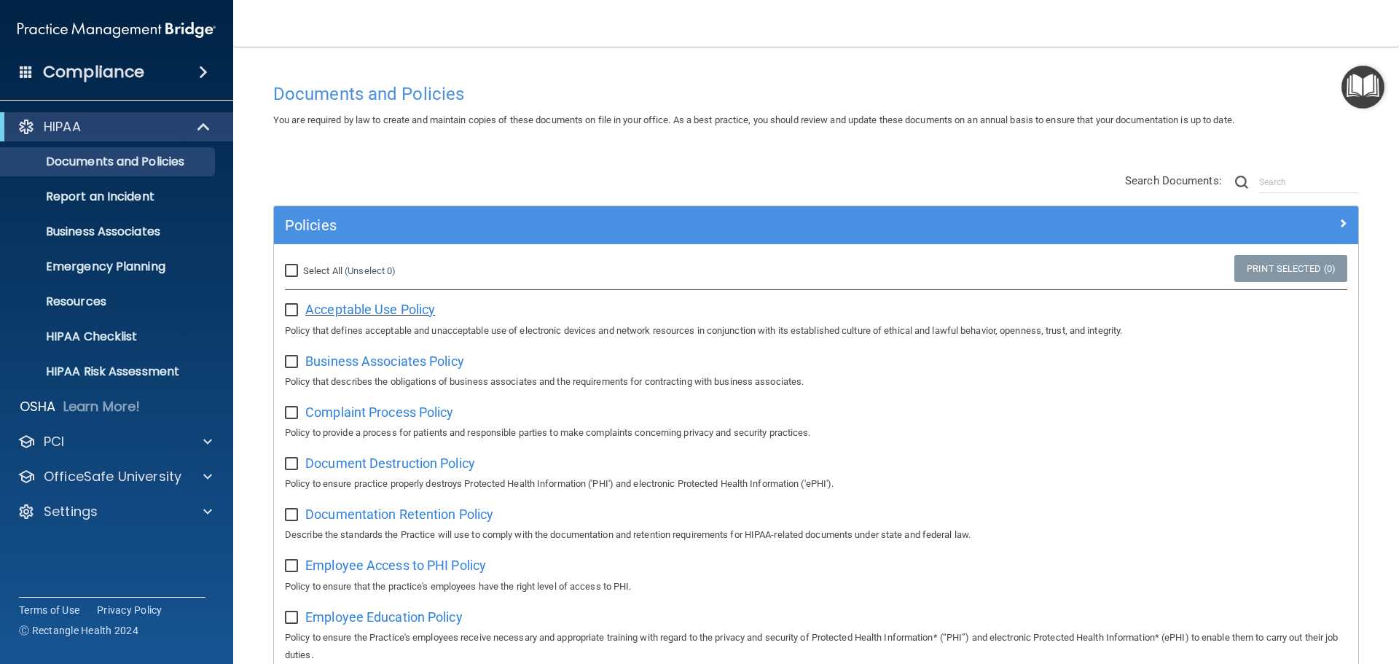
click at [398, 308] on span "Acceptable Use Policy" at bounding box center [370, 309] width 130 height 15
